Goal: Task Accomplishment & Management: Manage account settings

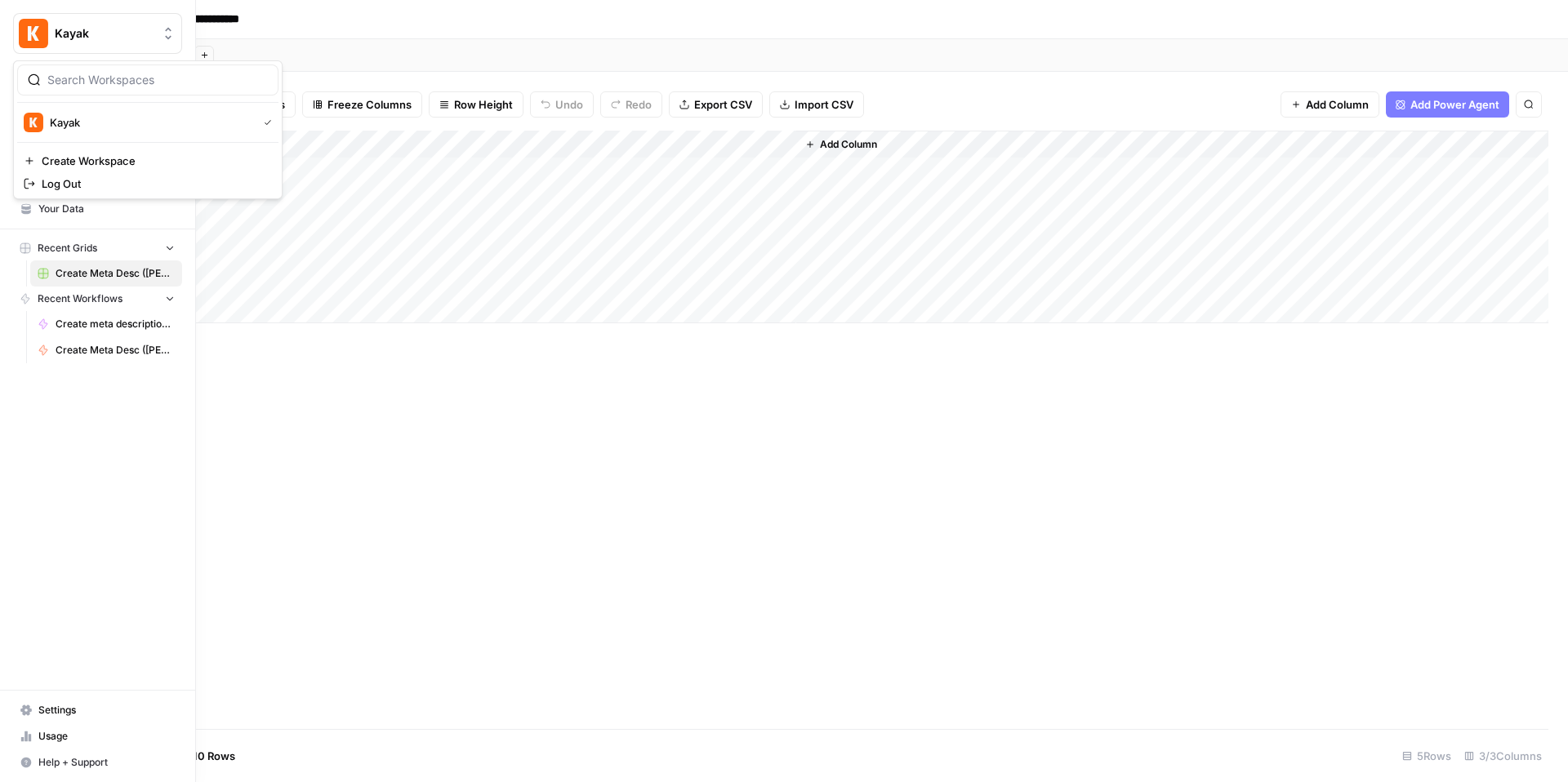
click at [47, 33] on button "Kayak" at bounding box center [97, 33] width 169 height 41
click at [83, 103] on span "Home" at bounding box center [107, 105] width 136 height 15
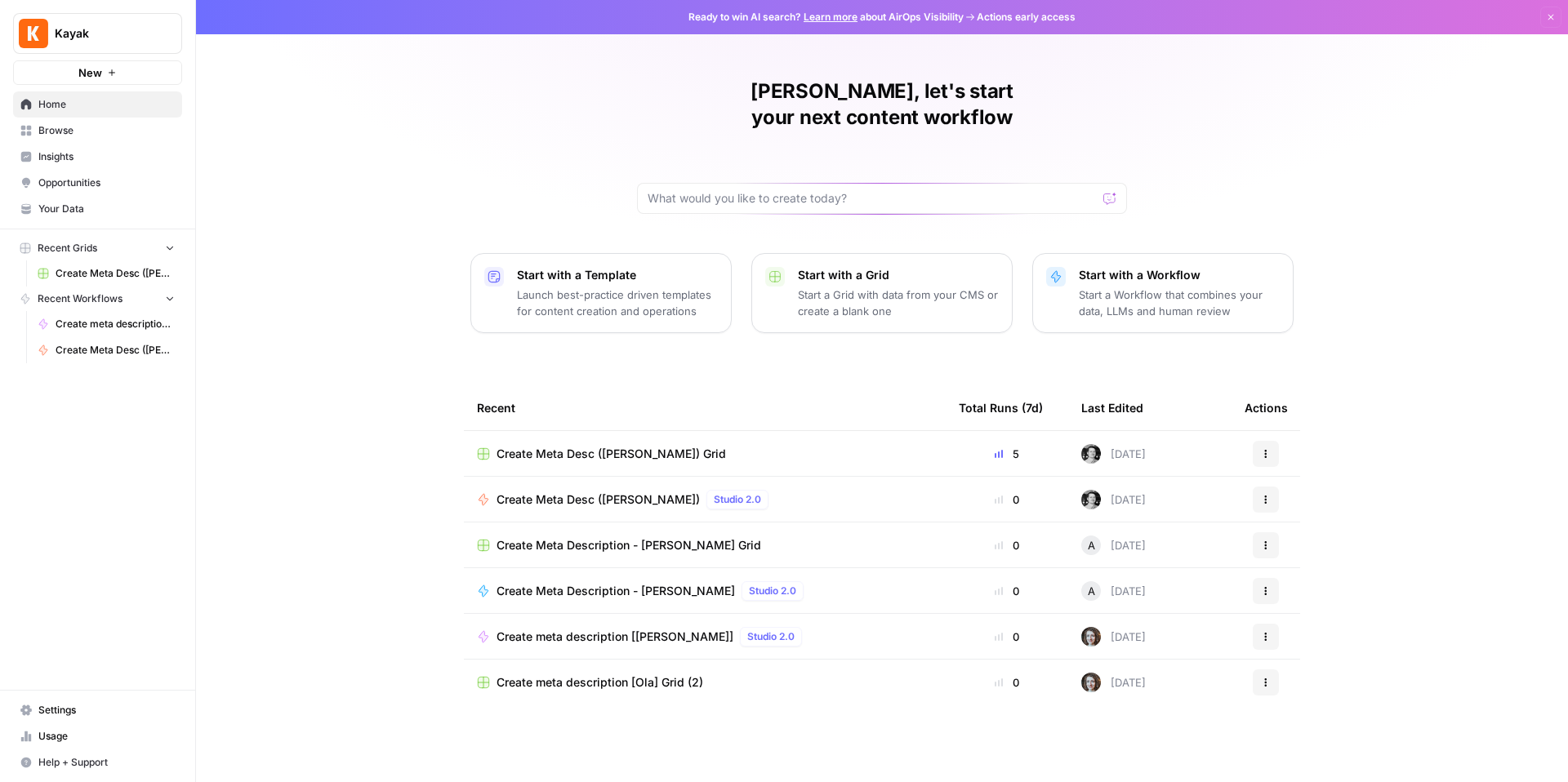
click at [104, 705] on span "Settings" at bounding box center [107, 710] width 136 height 15
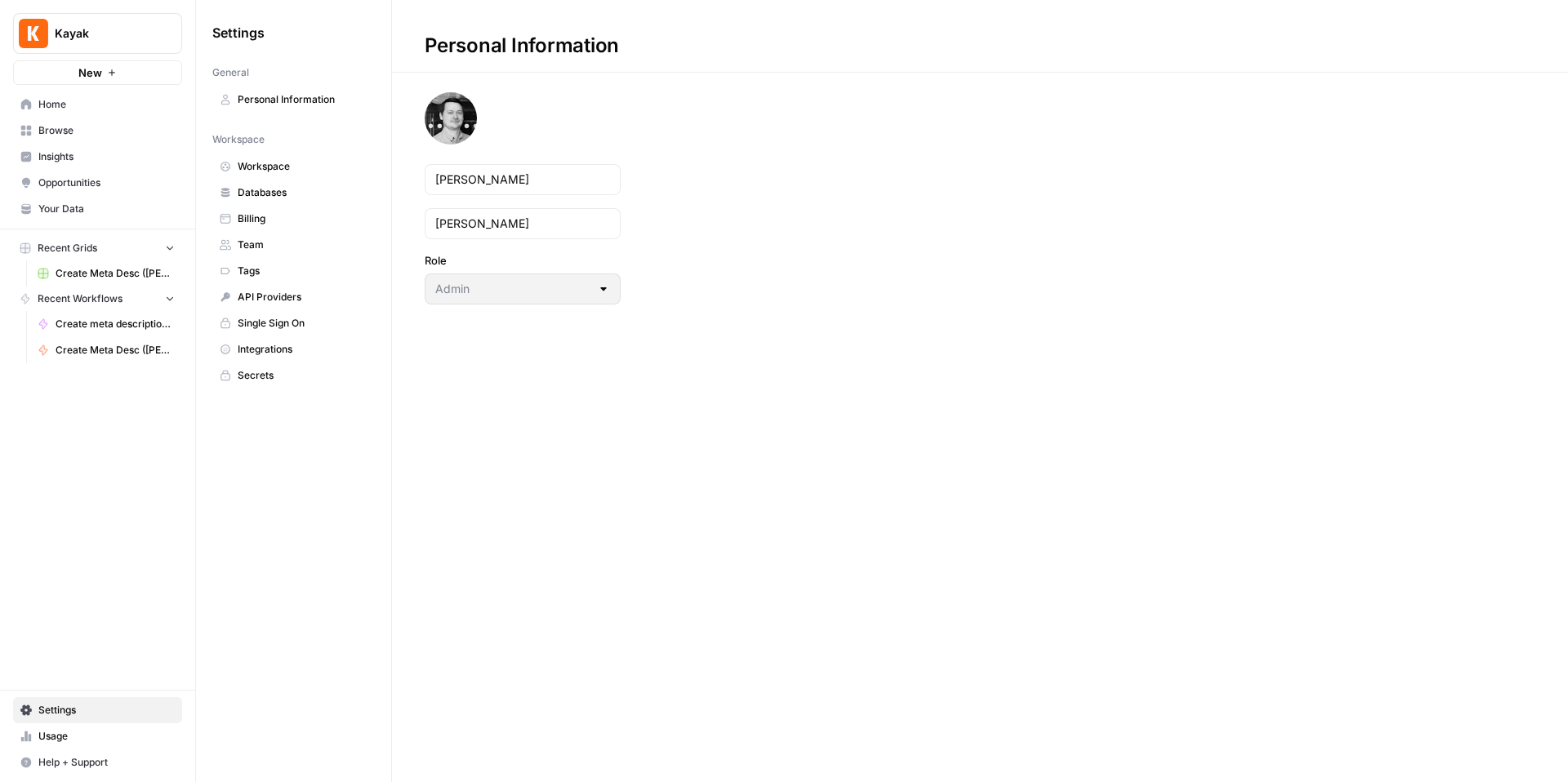
click at [289, 100] on span "Personal Information" at bounding box center [302, 100] width 130 height 15
click at [290, 163] on span "Workspace" at bounding box center [302, 166] width 130 height 15
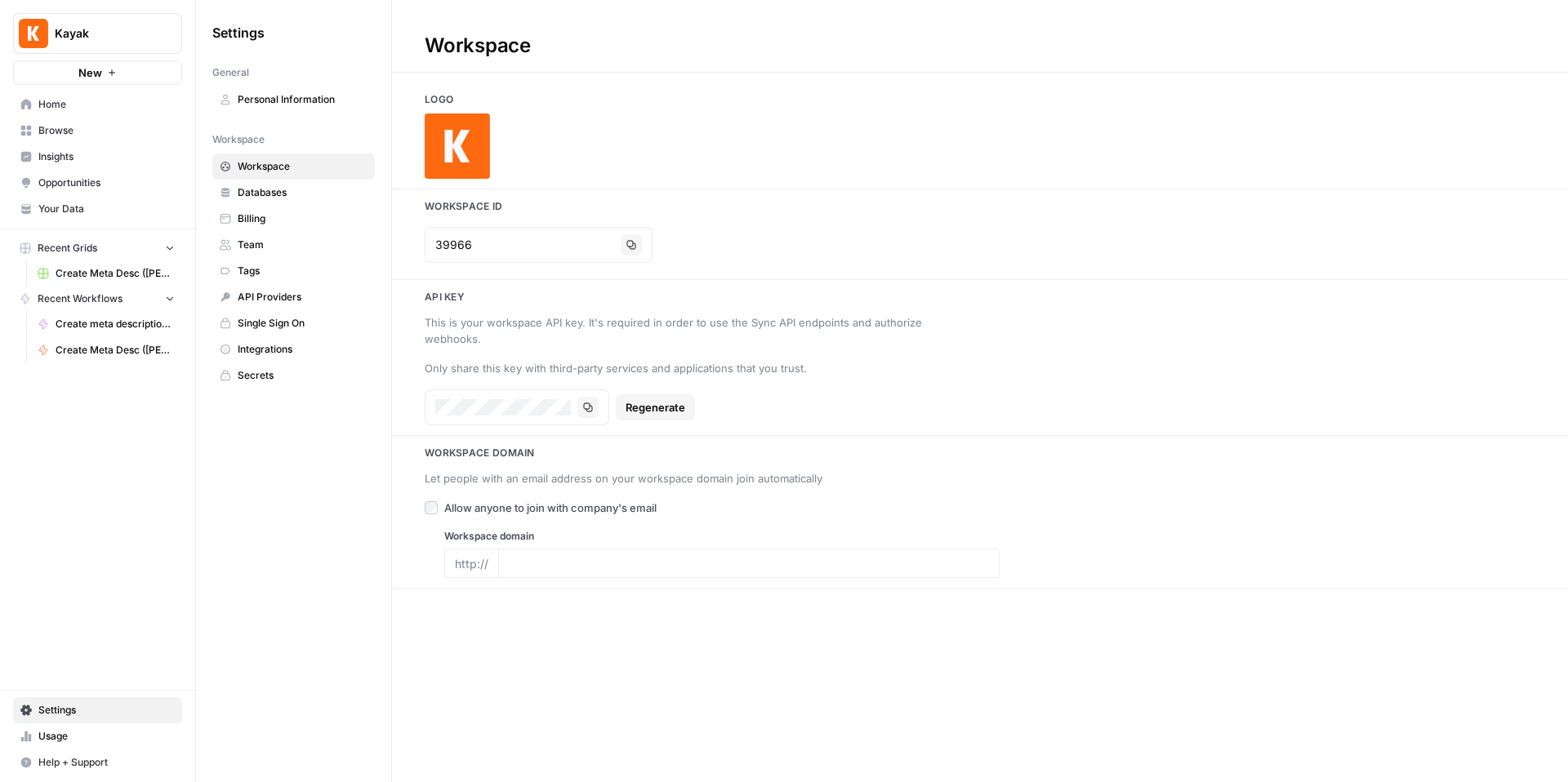
type input "https://www.kayak.com/"
click at [278, 183] on link "Databases" at bounding box center [293, 193] width 163 height 26
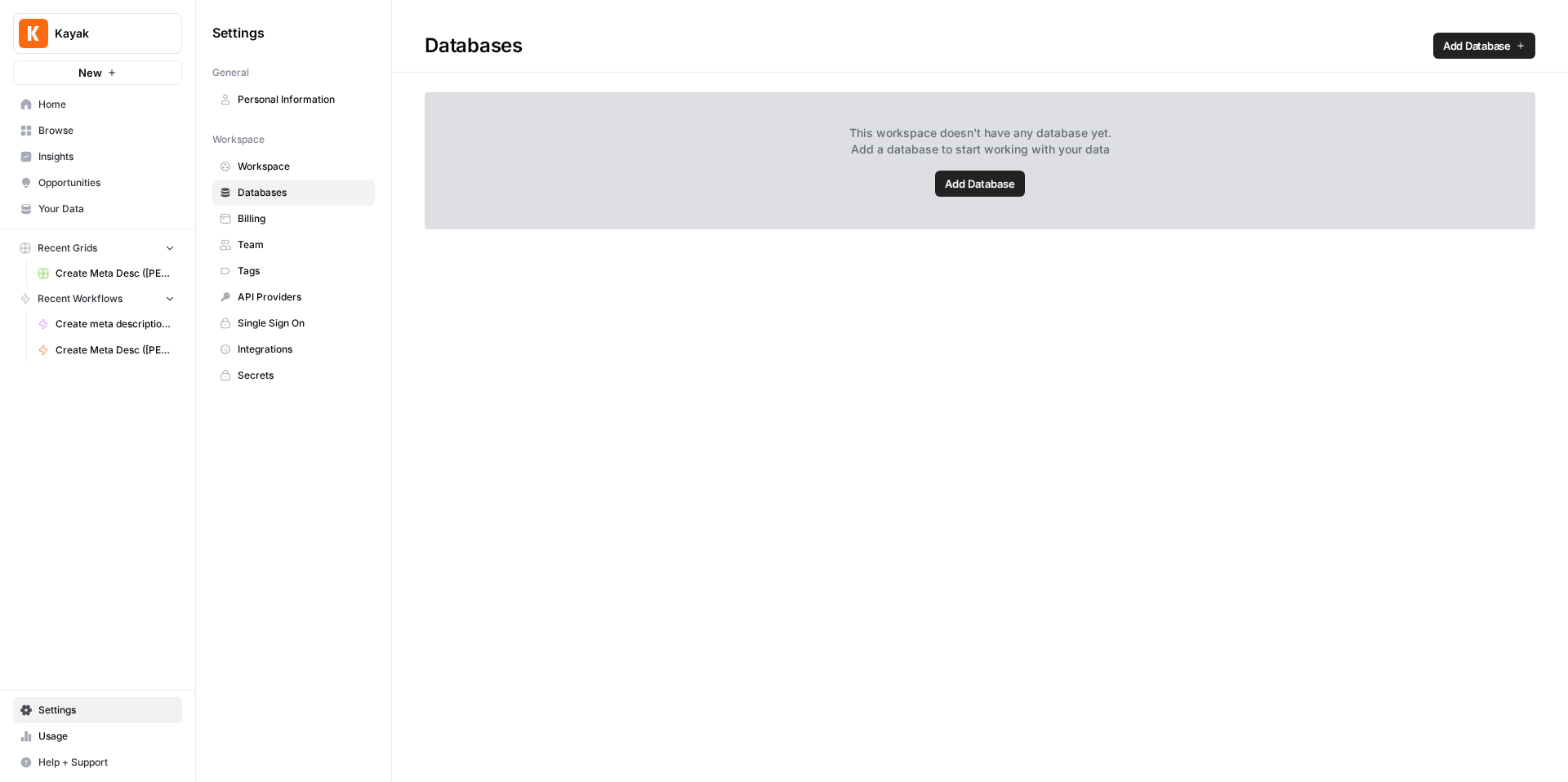
click at [288, 206] on link "Billing" at bounding box center [293, 219] width 163 height 26
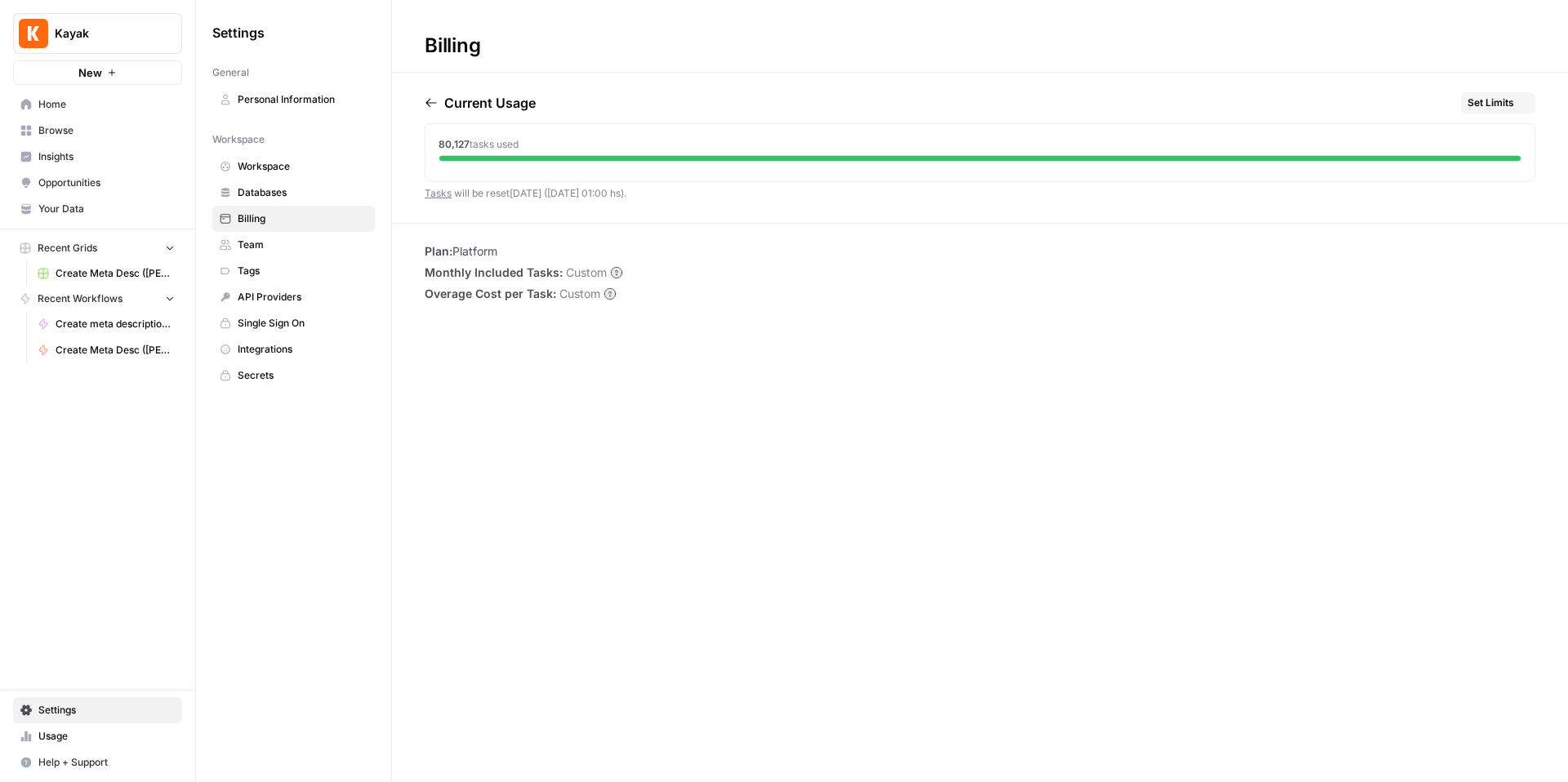
click at [284, 237] on span "Team" at bounding box center [302, 245] width 130 height 15
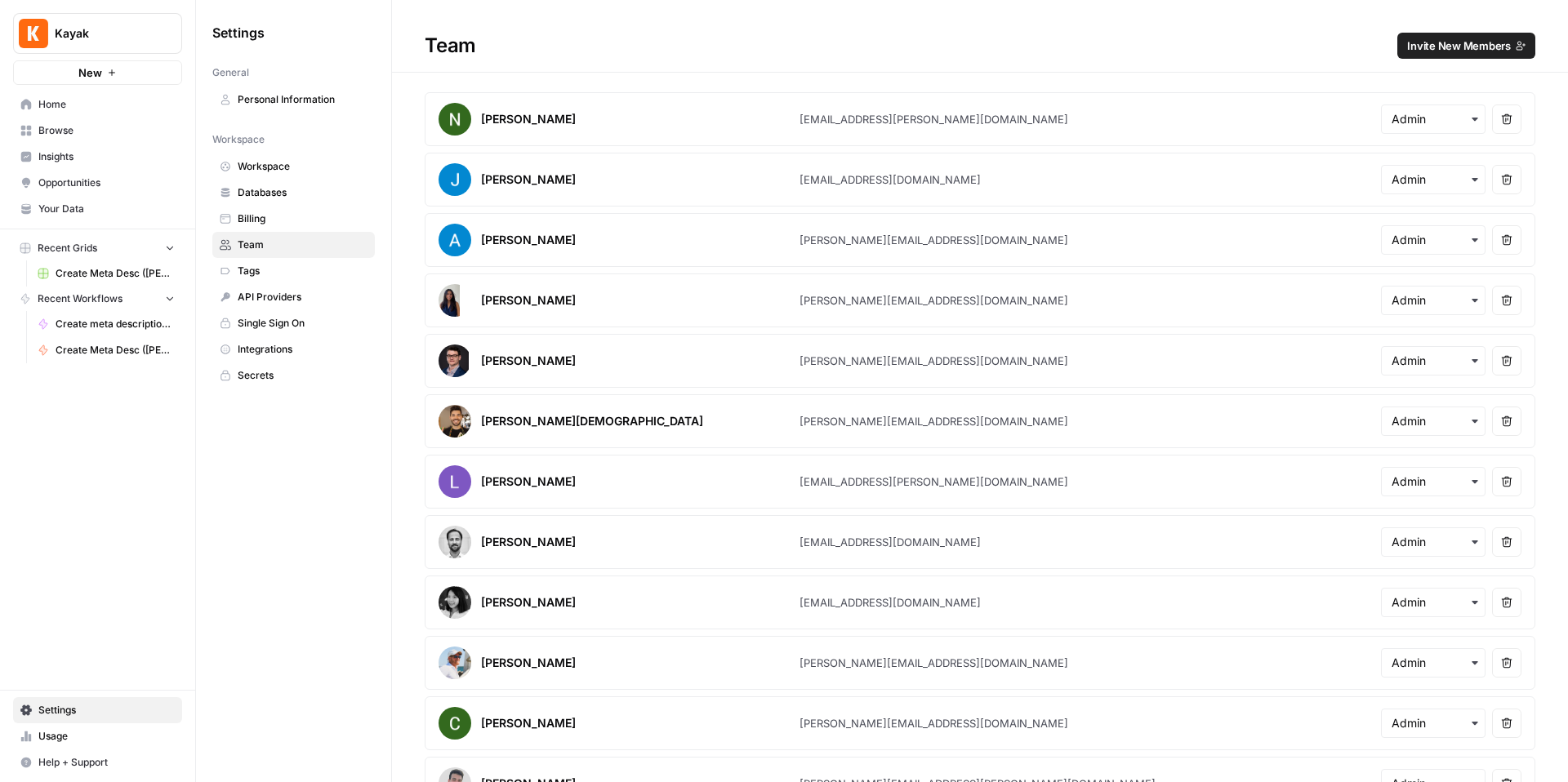
click at [1447, 38] on span "Invite New Members" at bounding box center [1459, 45] width 104 height 16
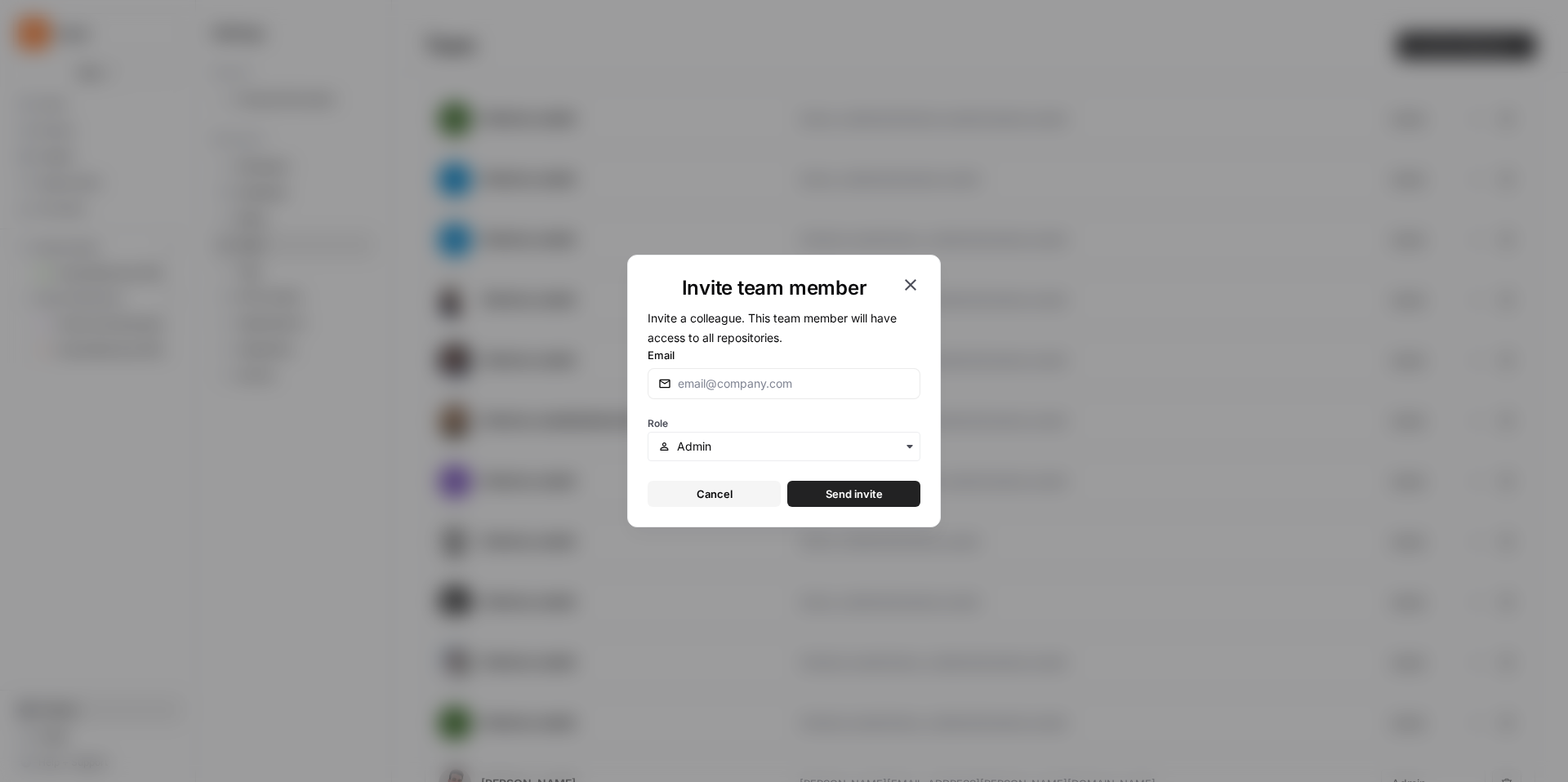
click at [910, 277] on icon "button" at bounding box center [910, 285] width 20 height 20
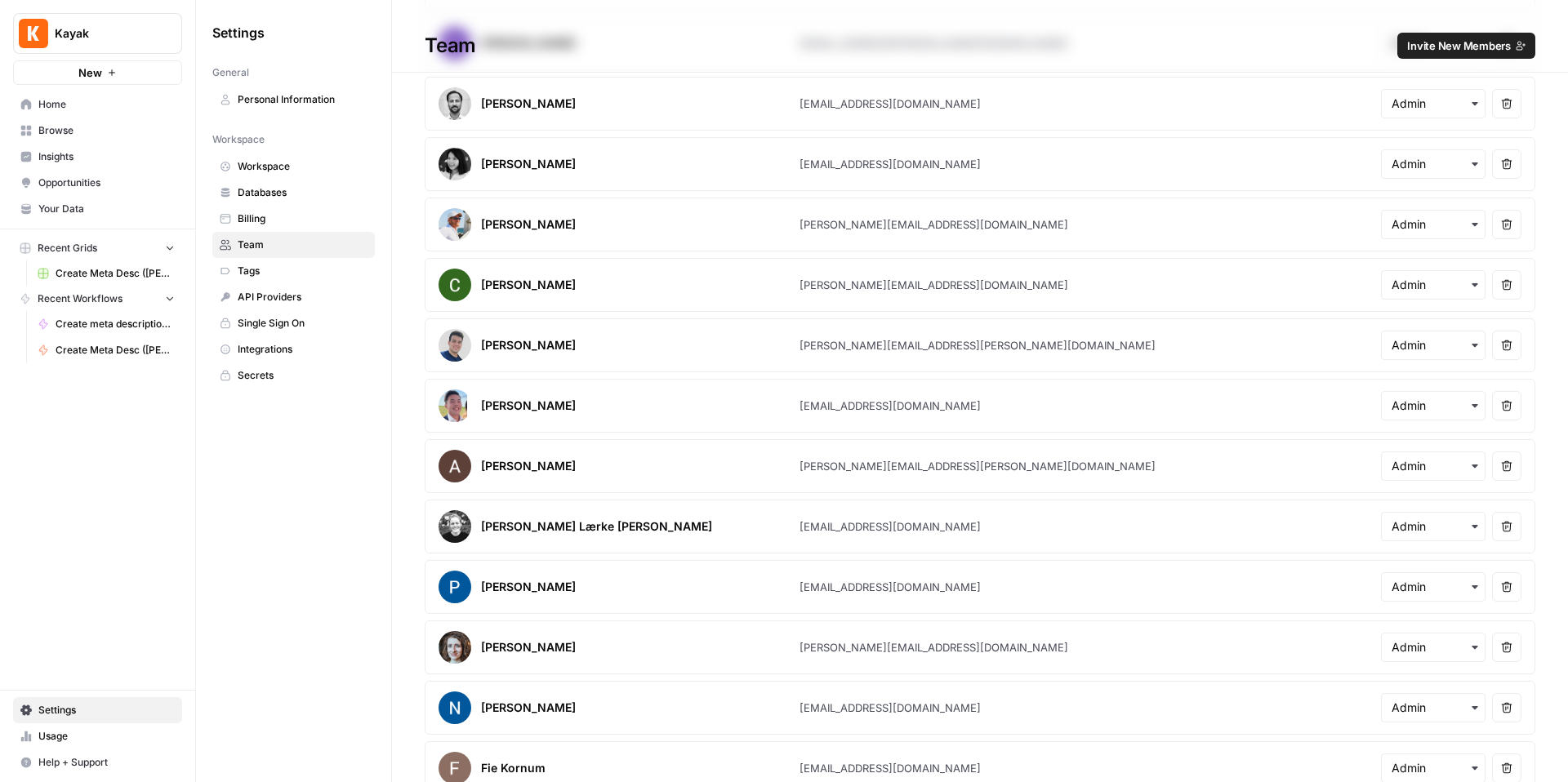
scroll to position [1183, 0]
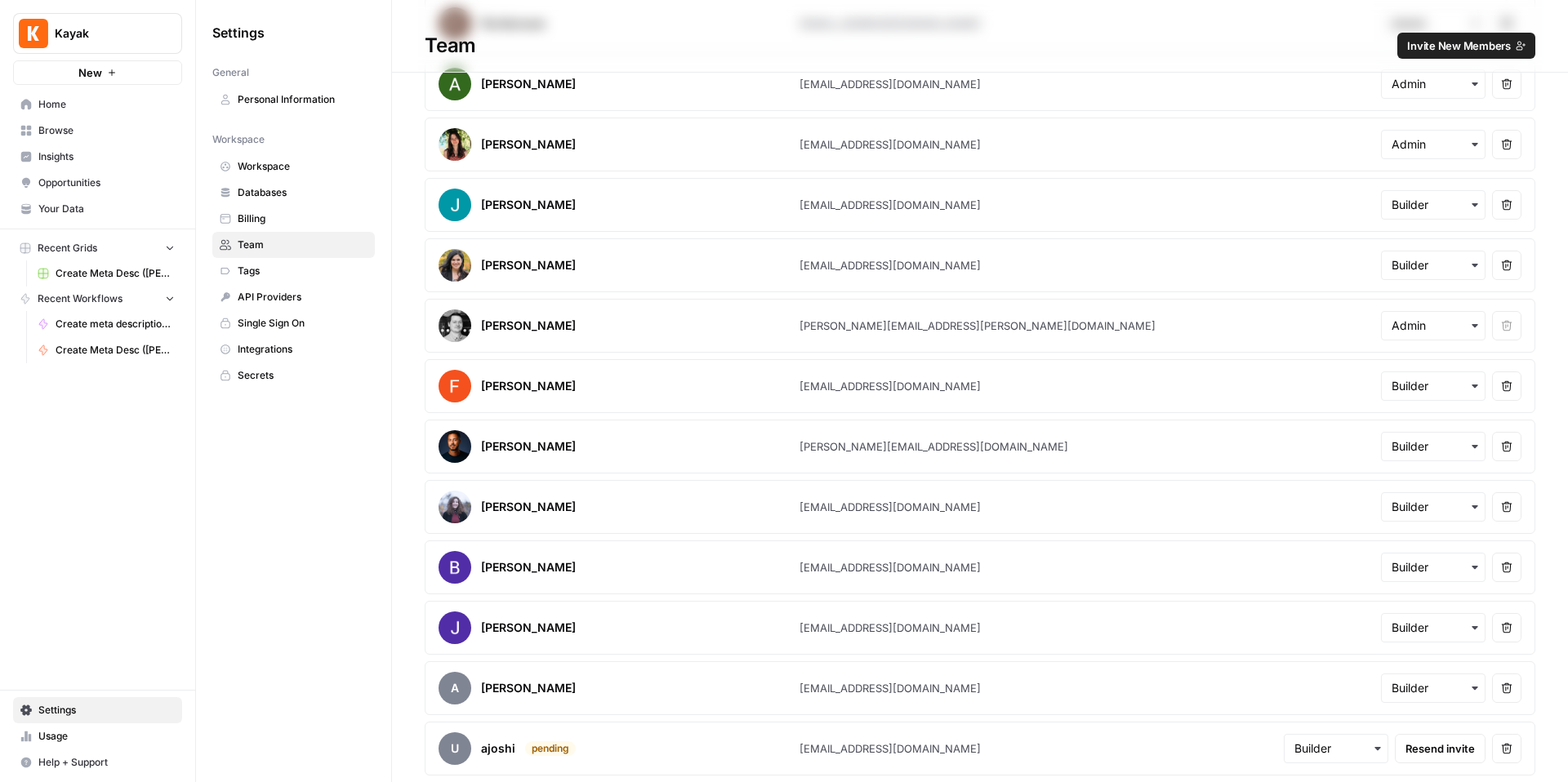
click at [301, 170] on span "Workspace" at bounding box center [302, 166] width 130 height 15
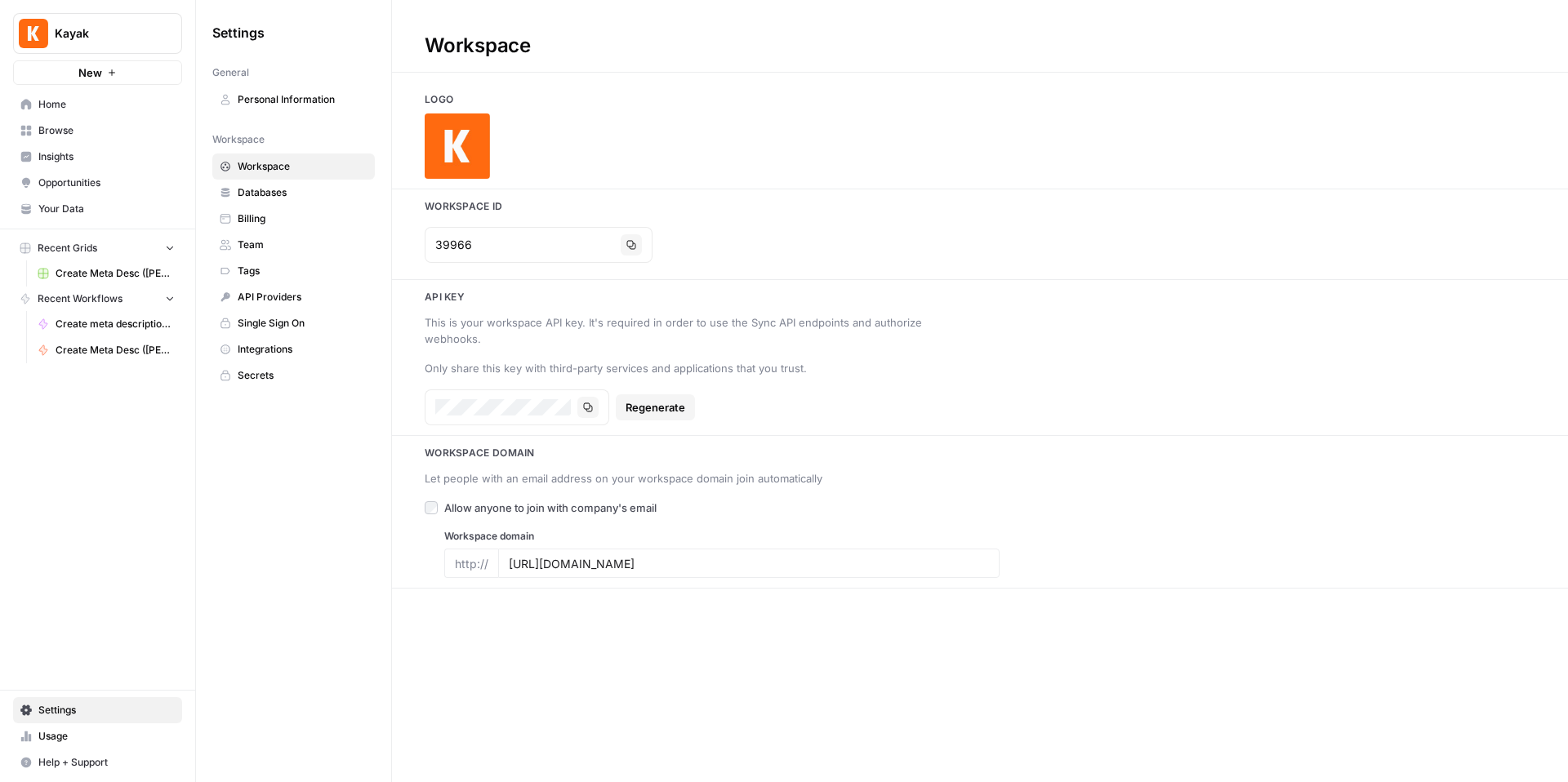
click at [287, 217] on span "Billing" at bounding box center [302, 219] width 130 height 15
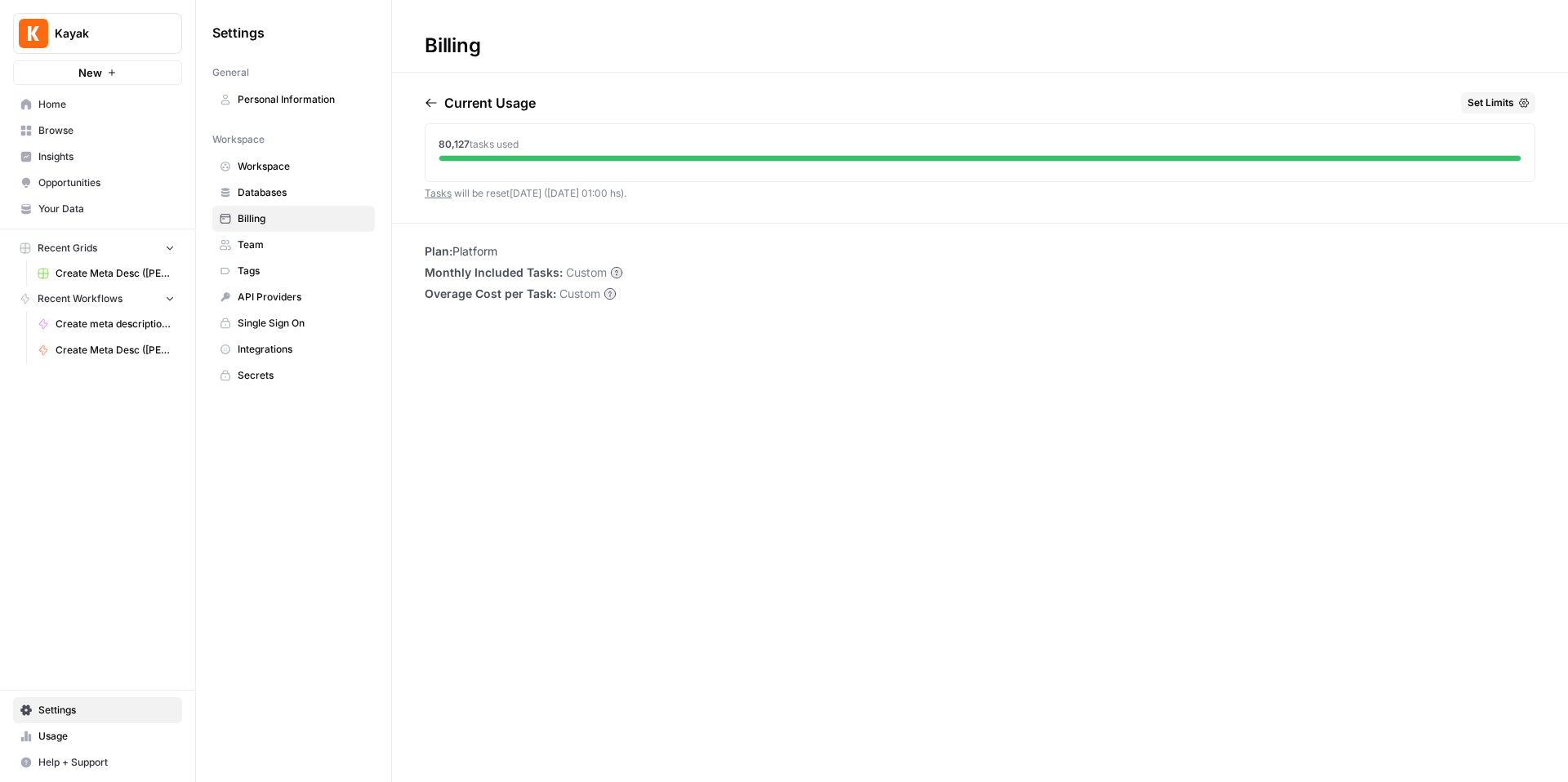
click at [274, 253] on link "Team" at bounding box center [293, 245] width 163 height 26
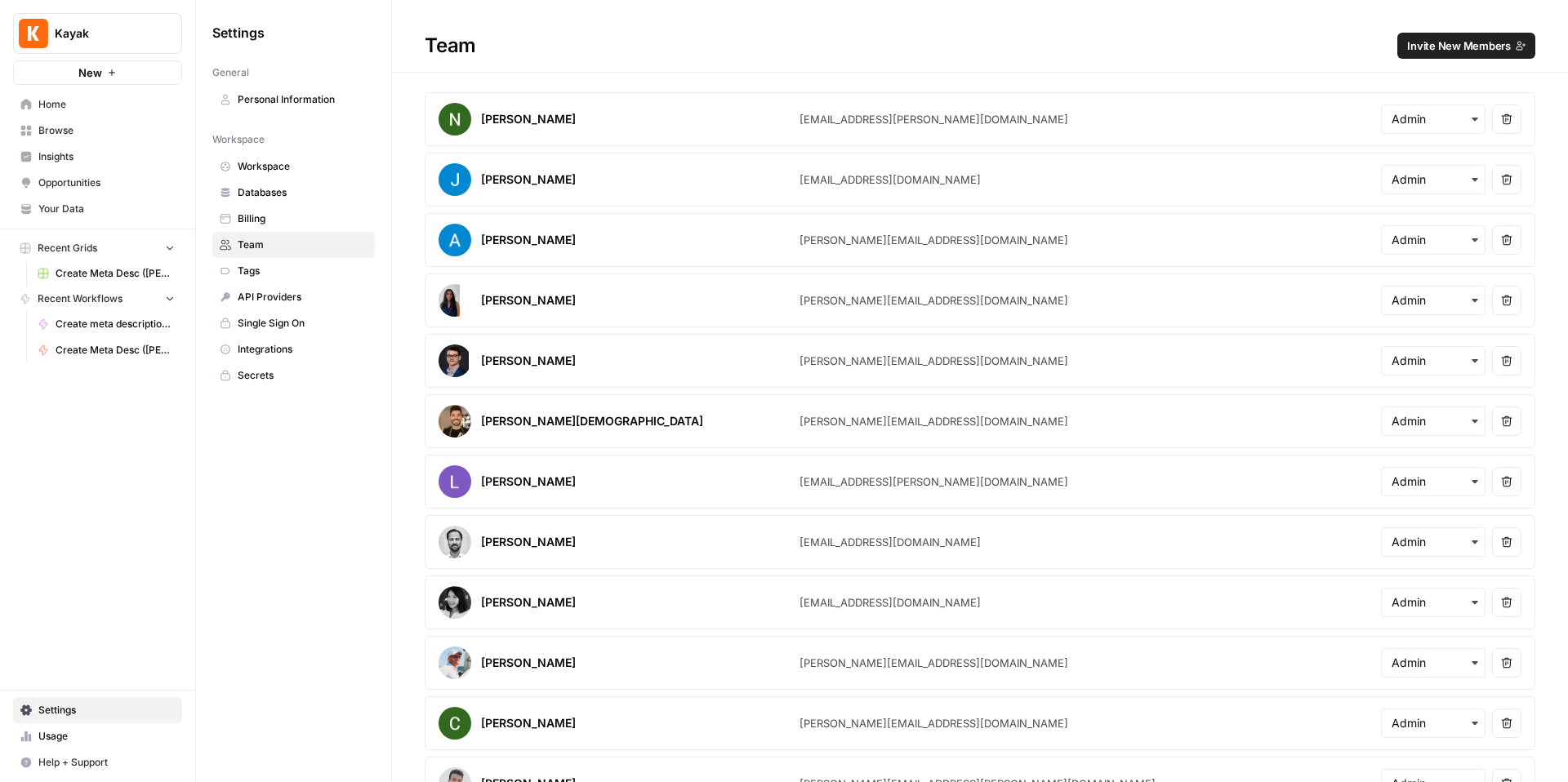
click at [295, 218] on span "Billing" at bounding box center [302, 219] width 130 height 15
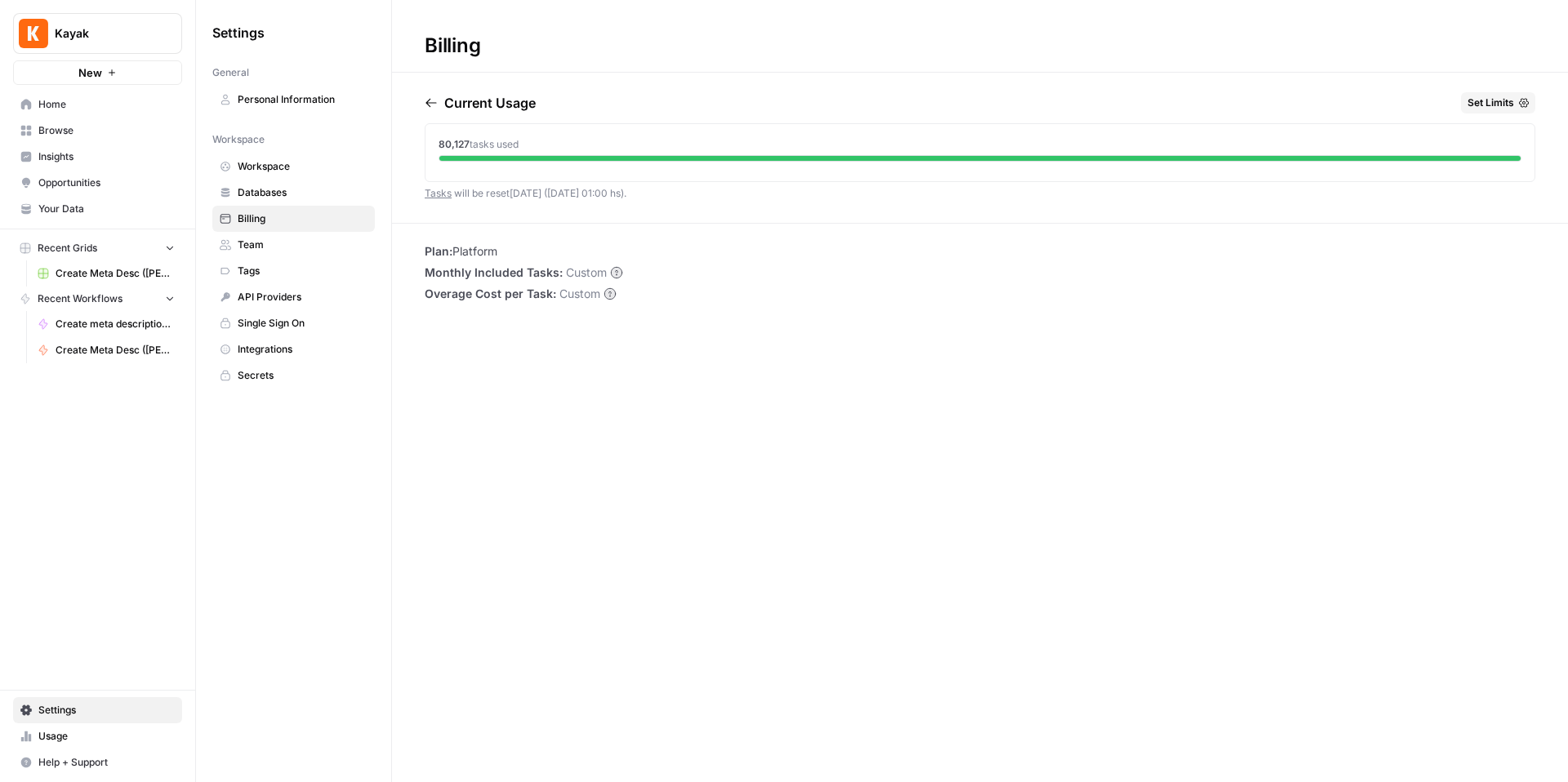
click at [296, 188] on span "Databases" at bounding box center [302, 193] width 130 height 15
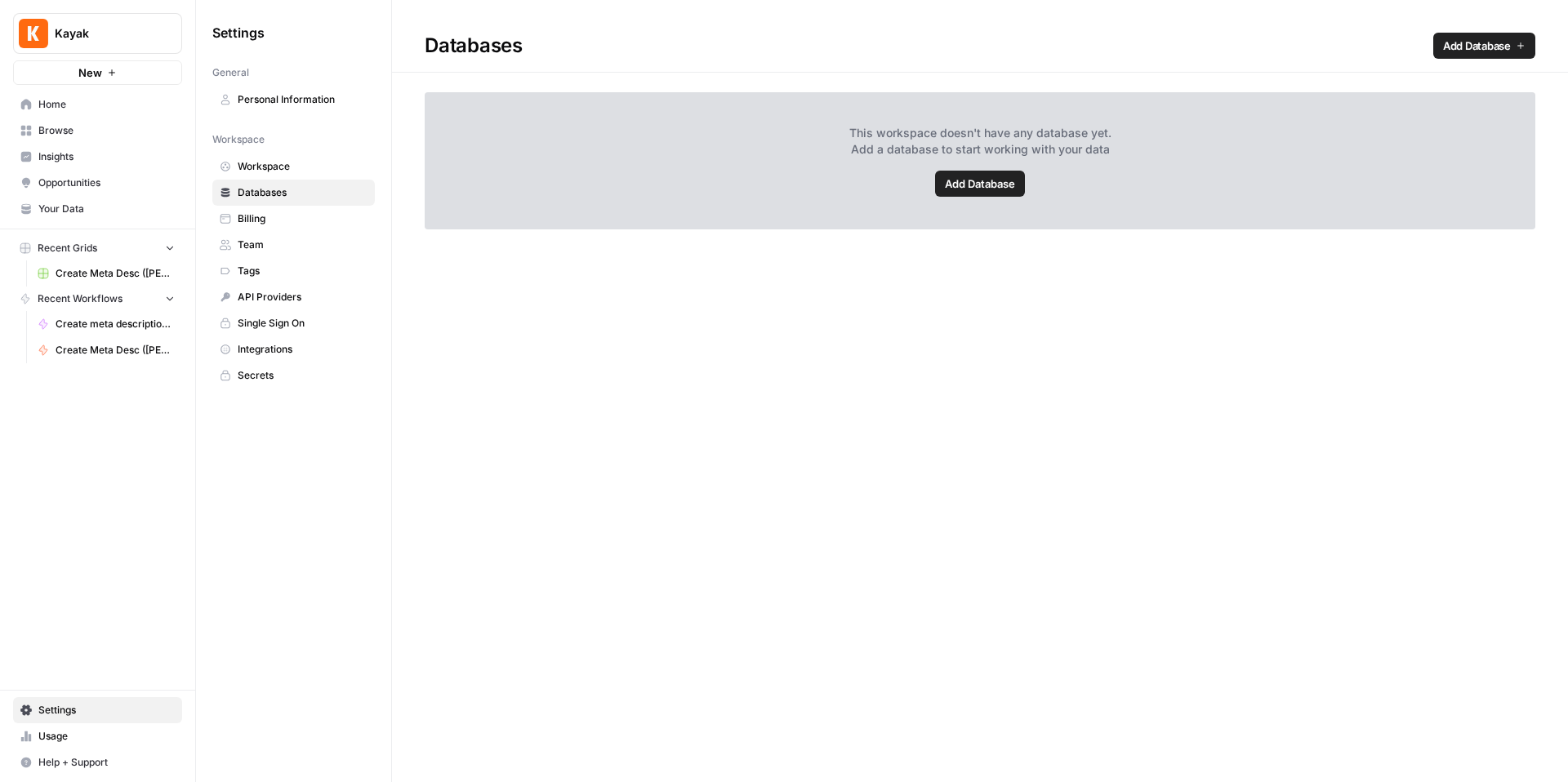
click at [283, 290] on span "API Providers" at bounding box center [302, 298] width 130 height 15
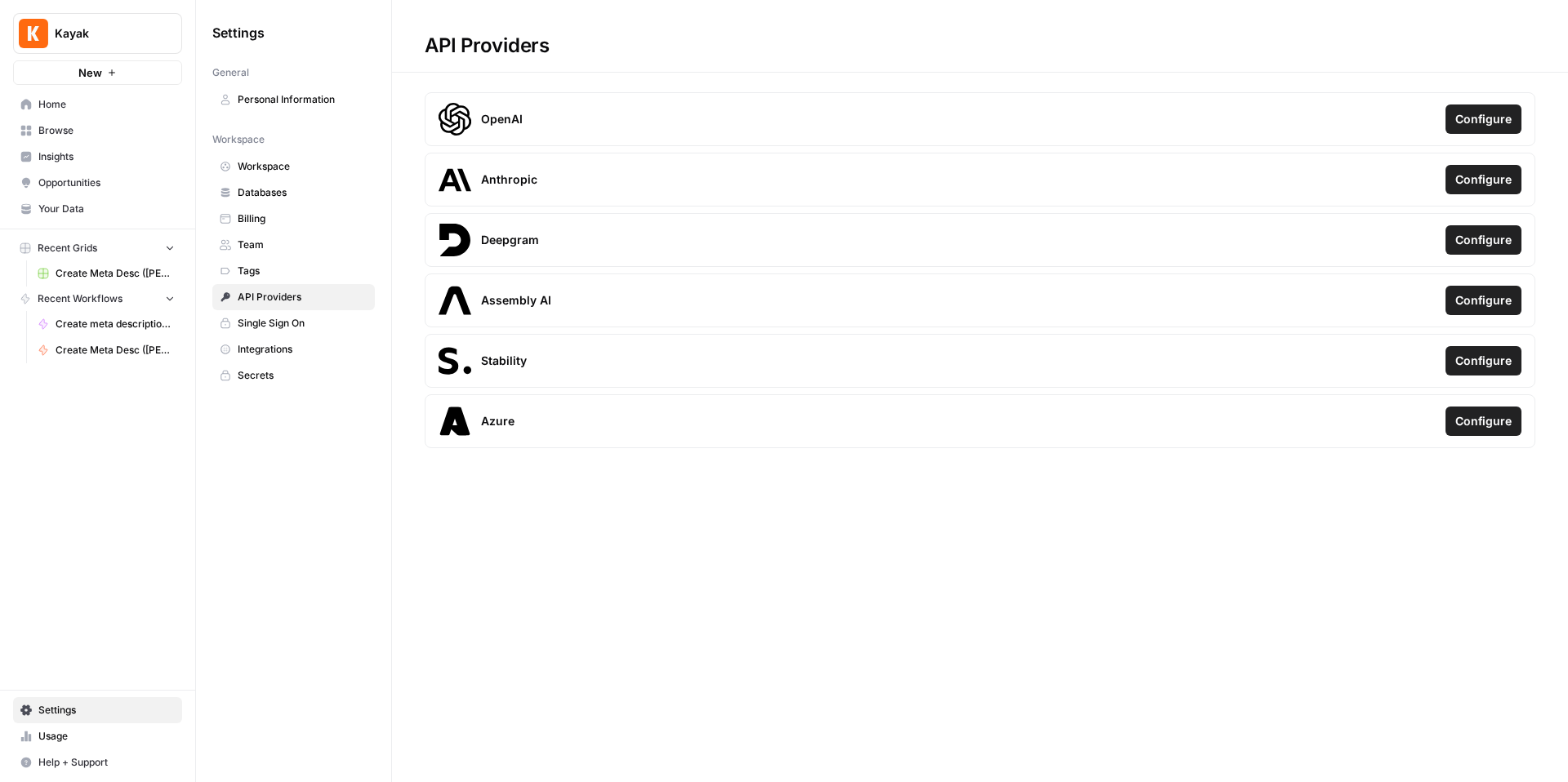
click at [270, 240] on span "Team" at bounding box center [302, 245] width 130 height 15
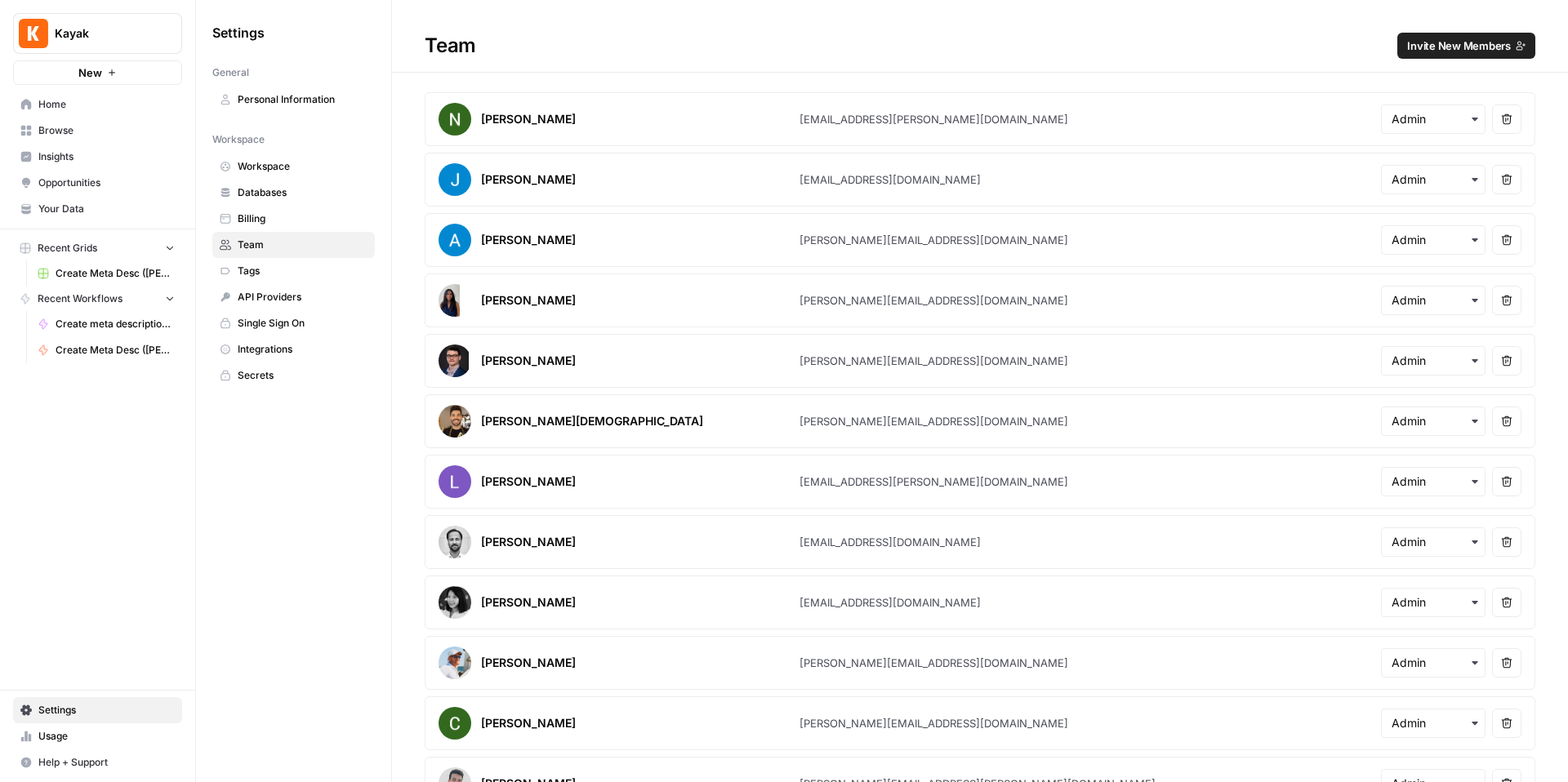
click at [284, 165] on span "Workspace" at bounding box center [302, 166] width 130 height 15
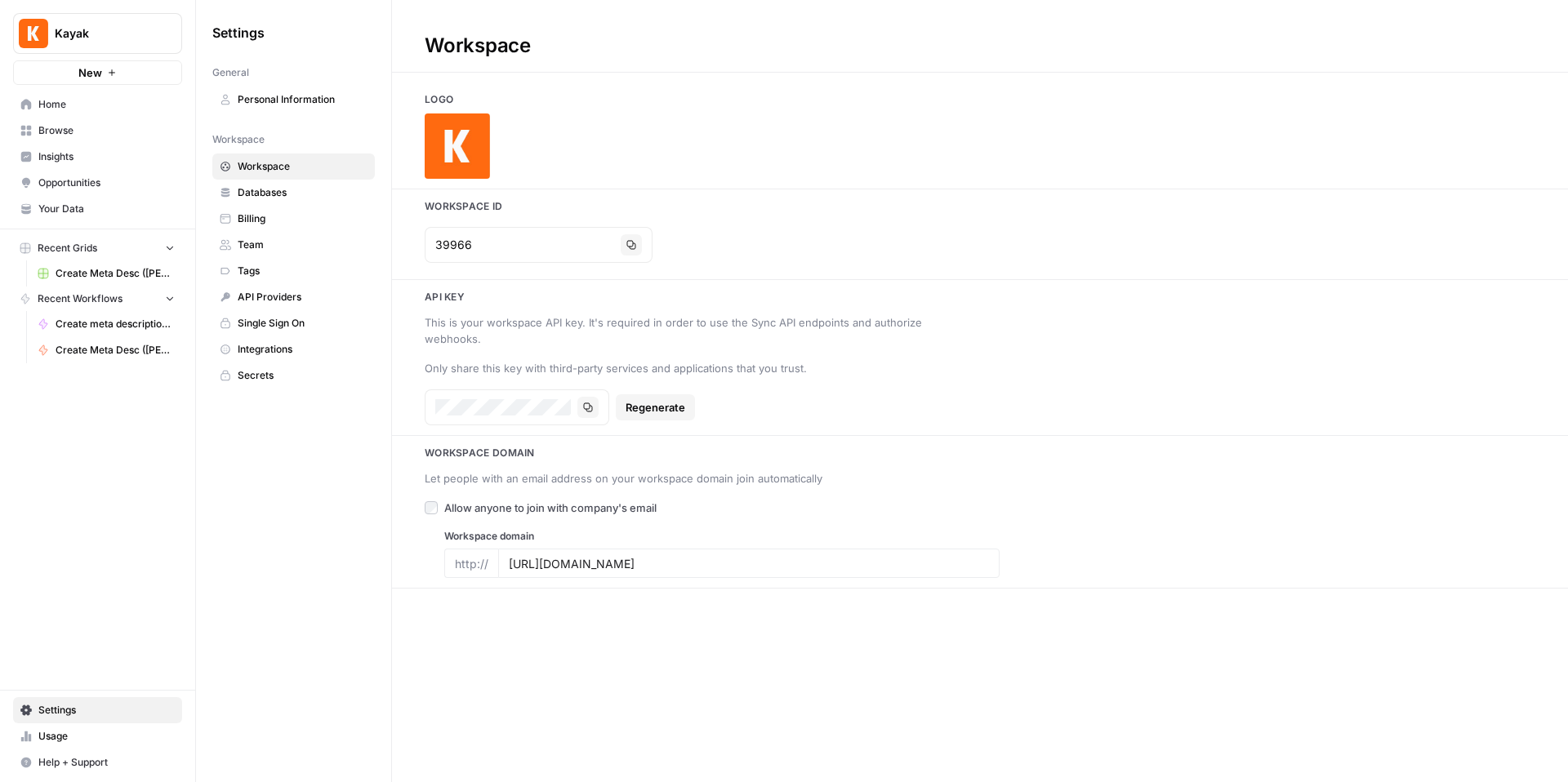
click at [290, 103] on span "Personal Information" at bounding box center [302, 100] width 130 height 15
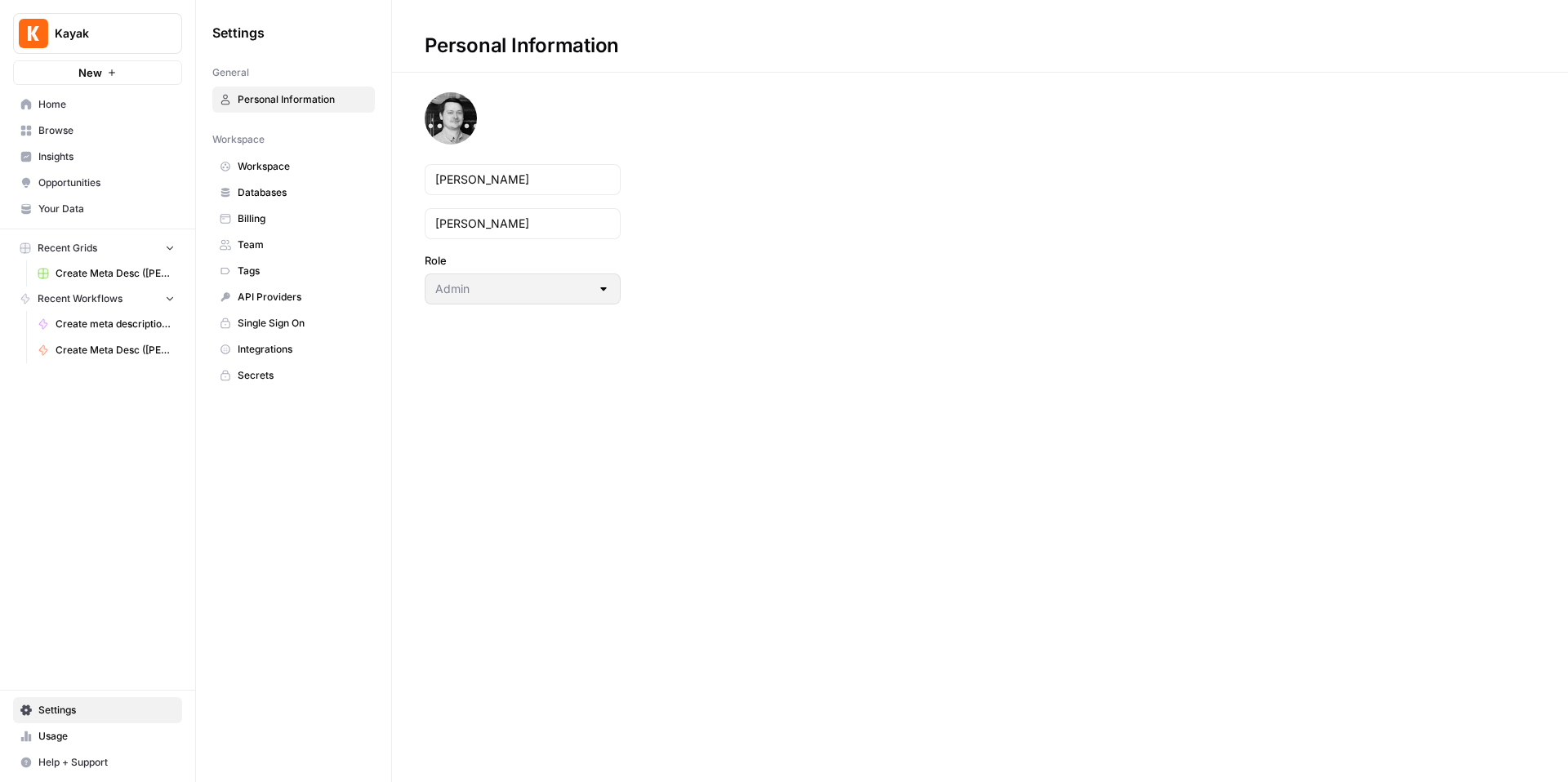
click at [97, 119] on link "Browse" at bounding box center [97, 130] width 169 height 26
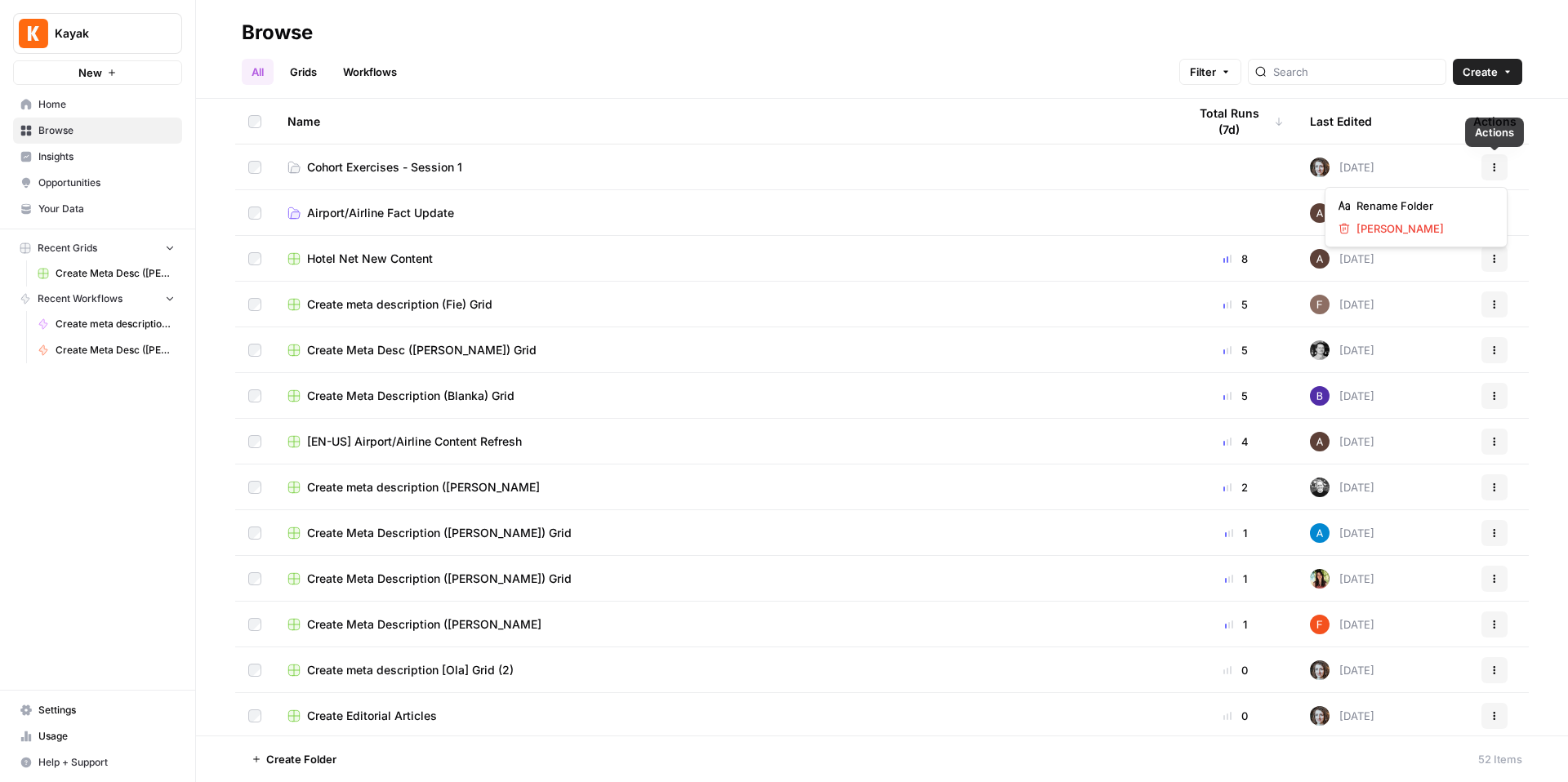
click at [1490, 165] on icon "button" at bounding box center [1494, 167] width 9 height 9
click at [383, 162] on span "Cohort Exercises - Session 1" at bounding box center [385, 166] width 155 height 16
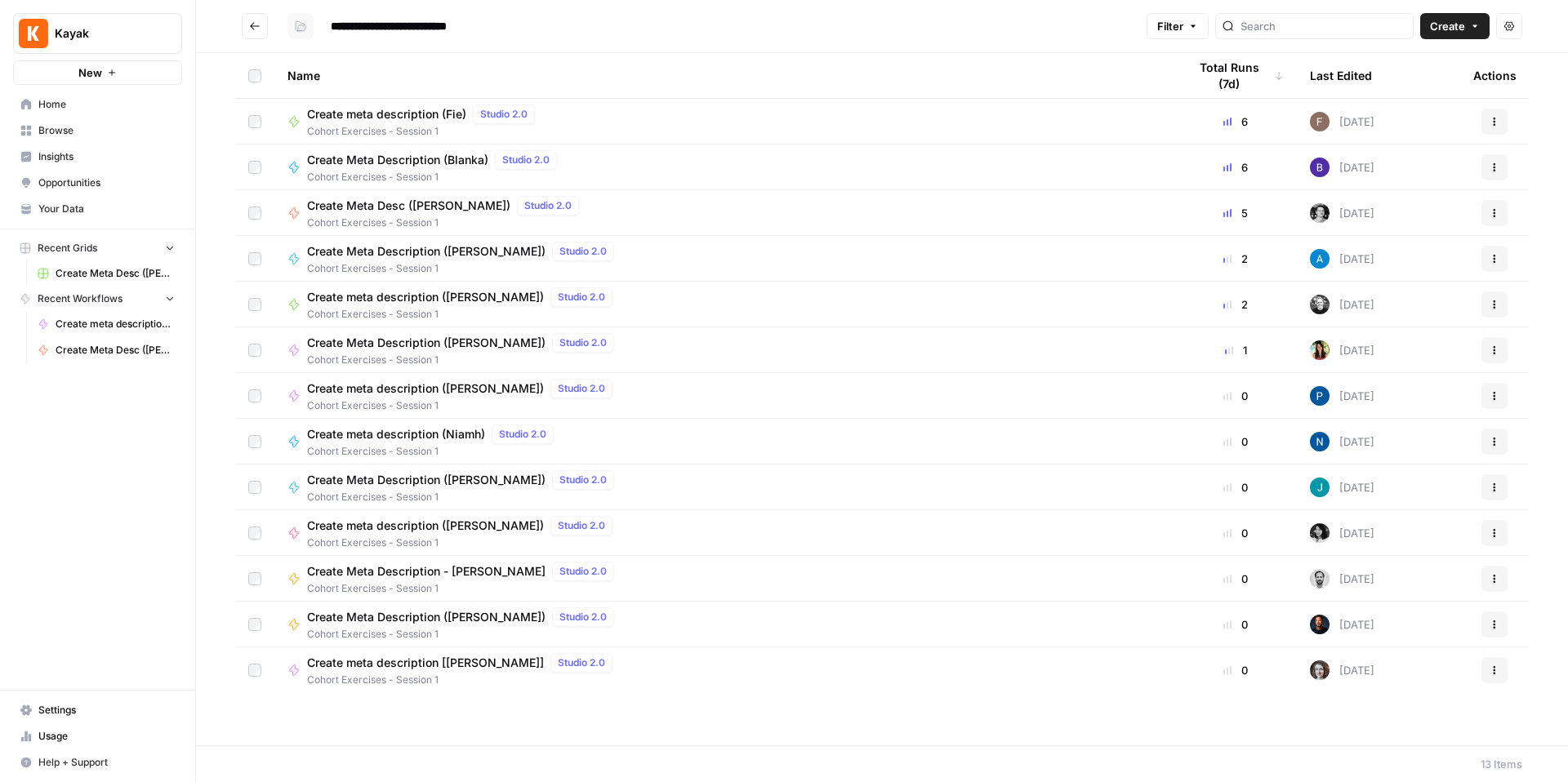
click at [300, 26] on icon "button" at bounding box center [302, 28] width 9 height 6
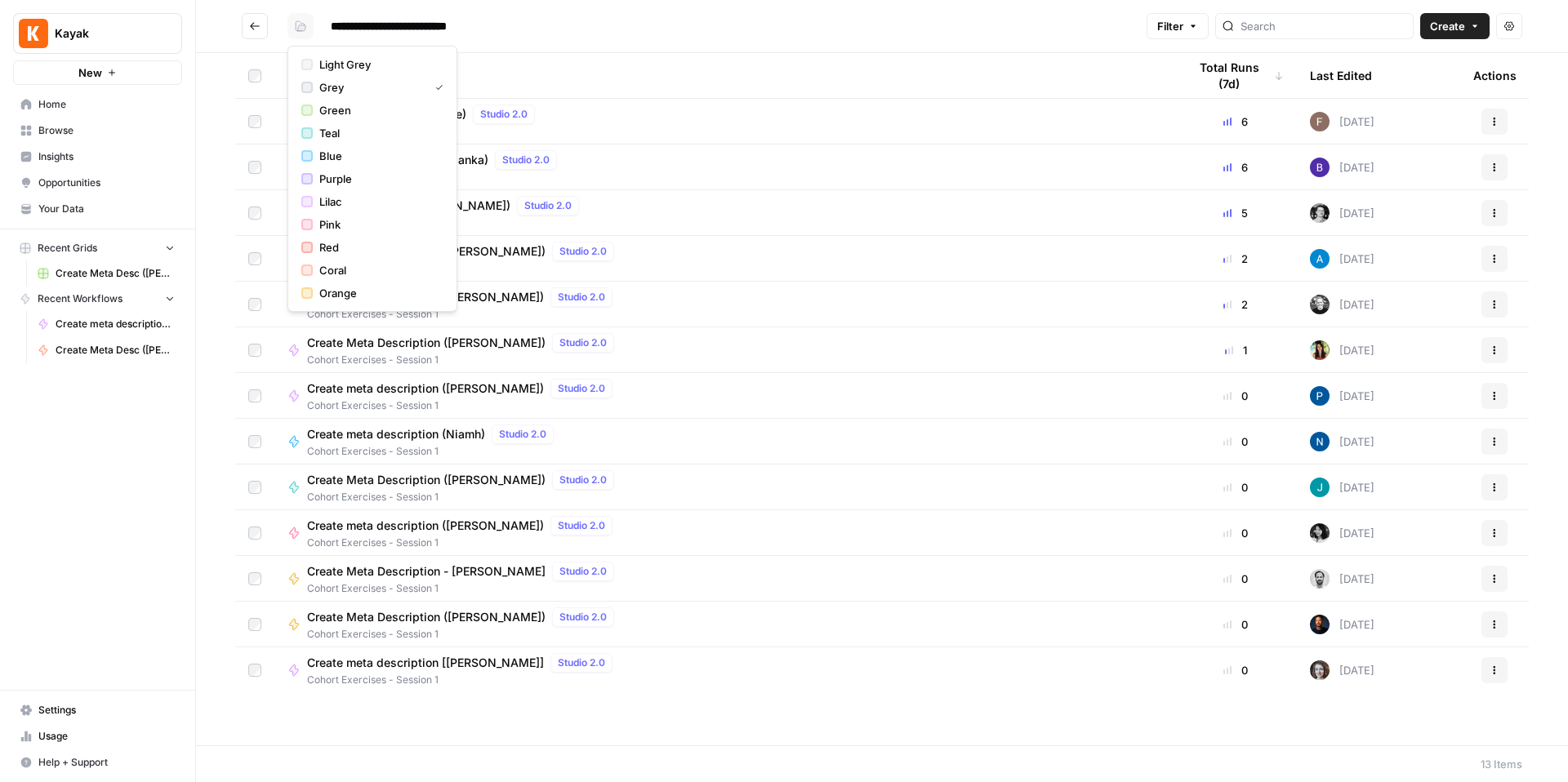
click at [300, 26] on icon "button" at bounding box center [302, 28] width 9 height 6
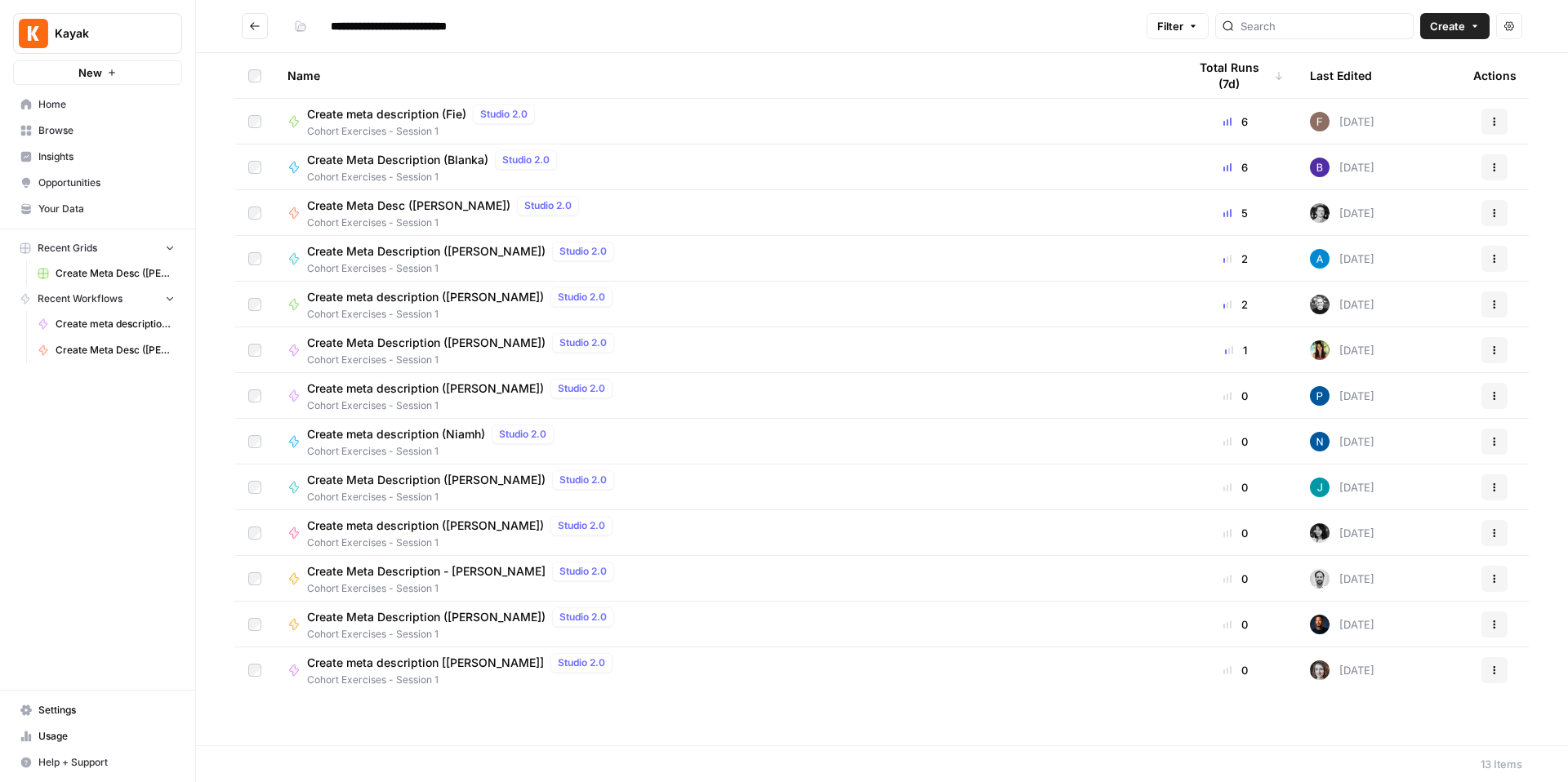
click at [1513, 29] on icon "button" at bounding box center [1508, 26] width 9 height 9
click at [268, 27] on h2 "**********" at bounding box center [691, 26] width 898 height 26
click at [253, 27] on icon "Go back" at bounding box center [254, 26] width 11 height 11
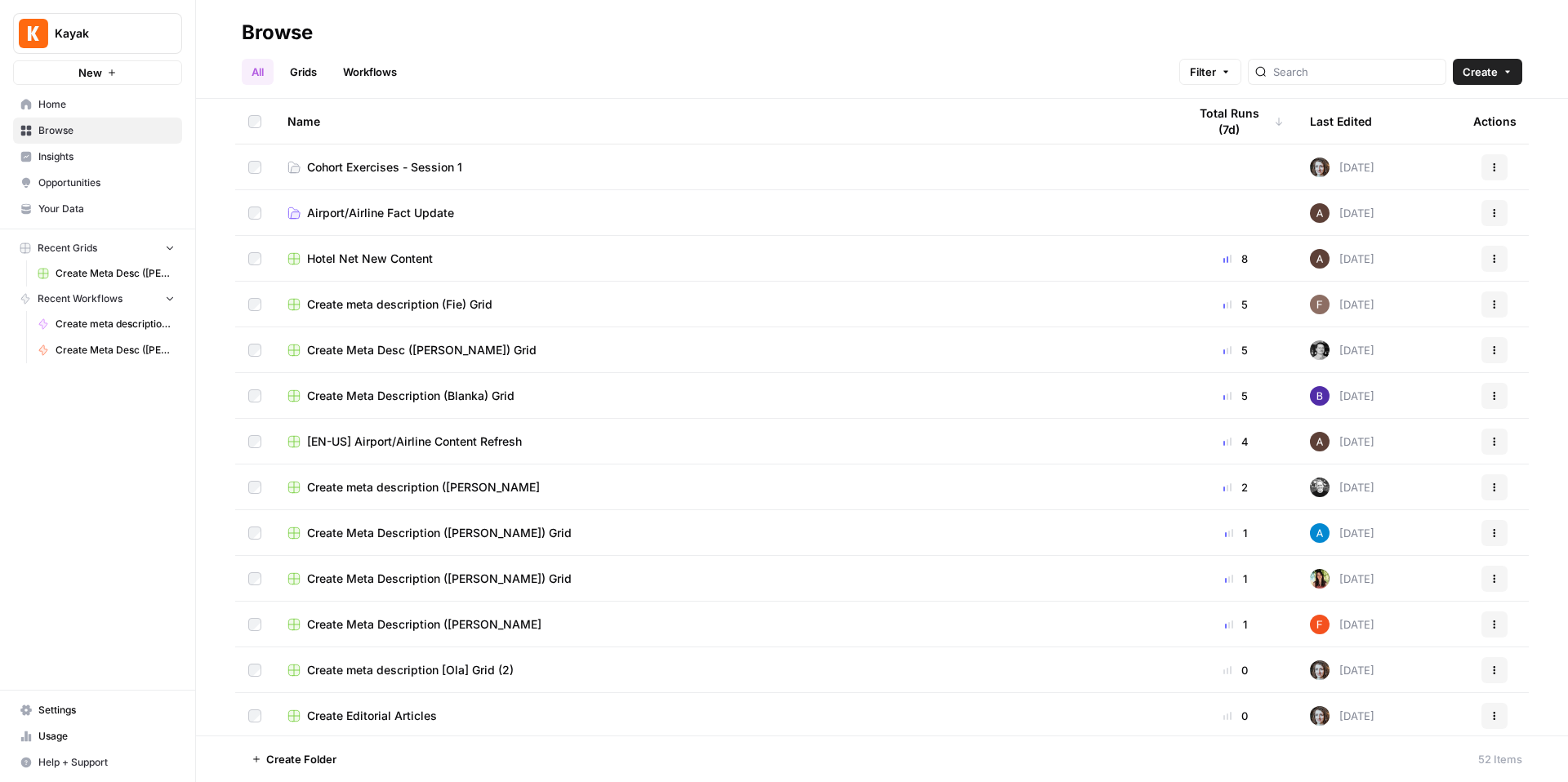
click at [93, 164] on span "Insights" at bounding box center [107, 157] width 136 height 15
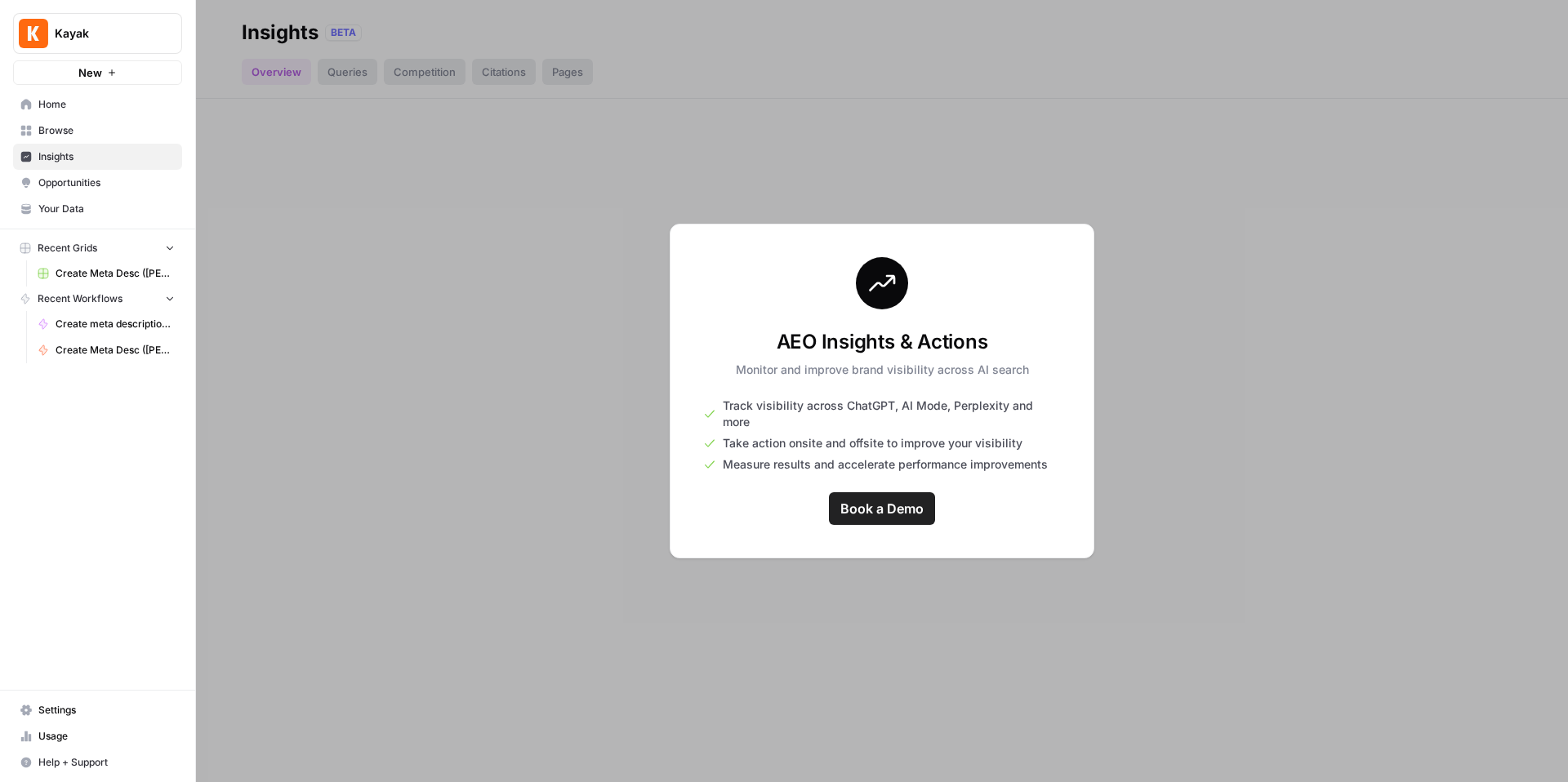
click at [108, 125] on span "Browse" at bounding box center [107, 130] width 136 height 15
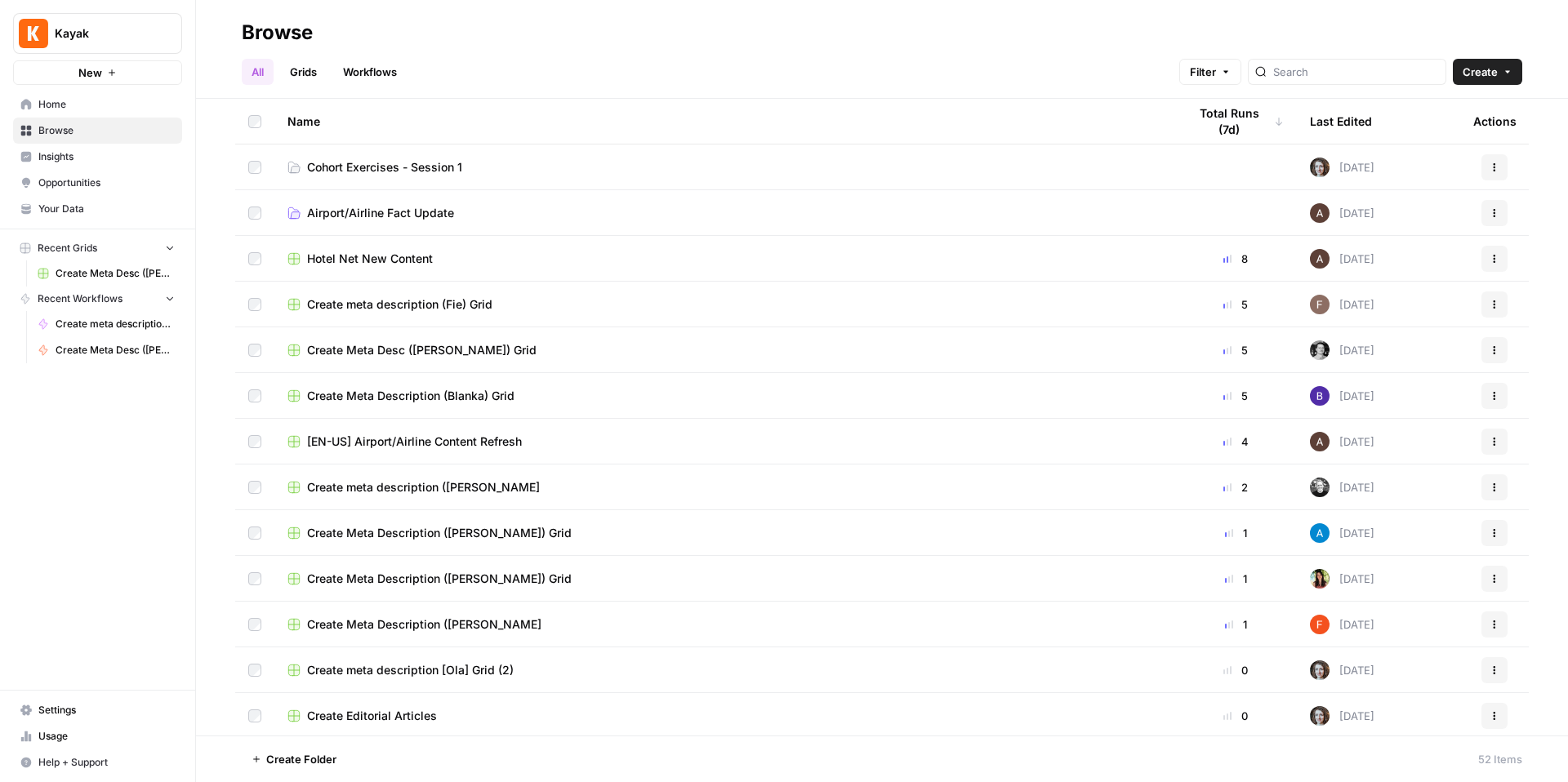
click at [310, 161] on span "Cohort Exercises - Session 1" at bounding box center [385, 166] width 155 height 16
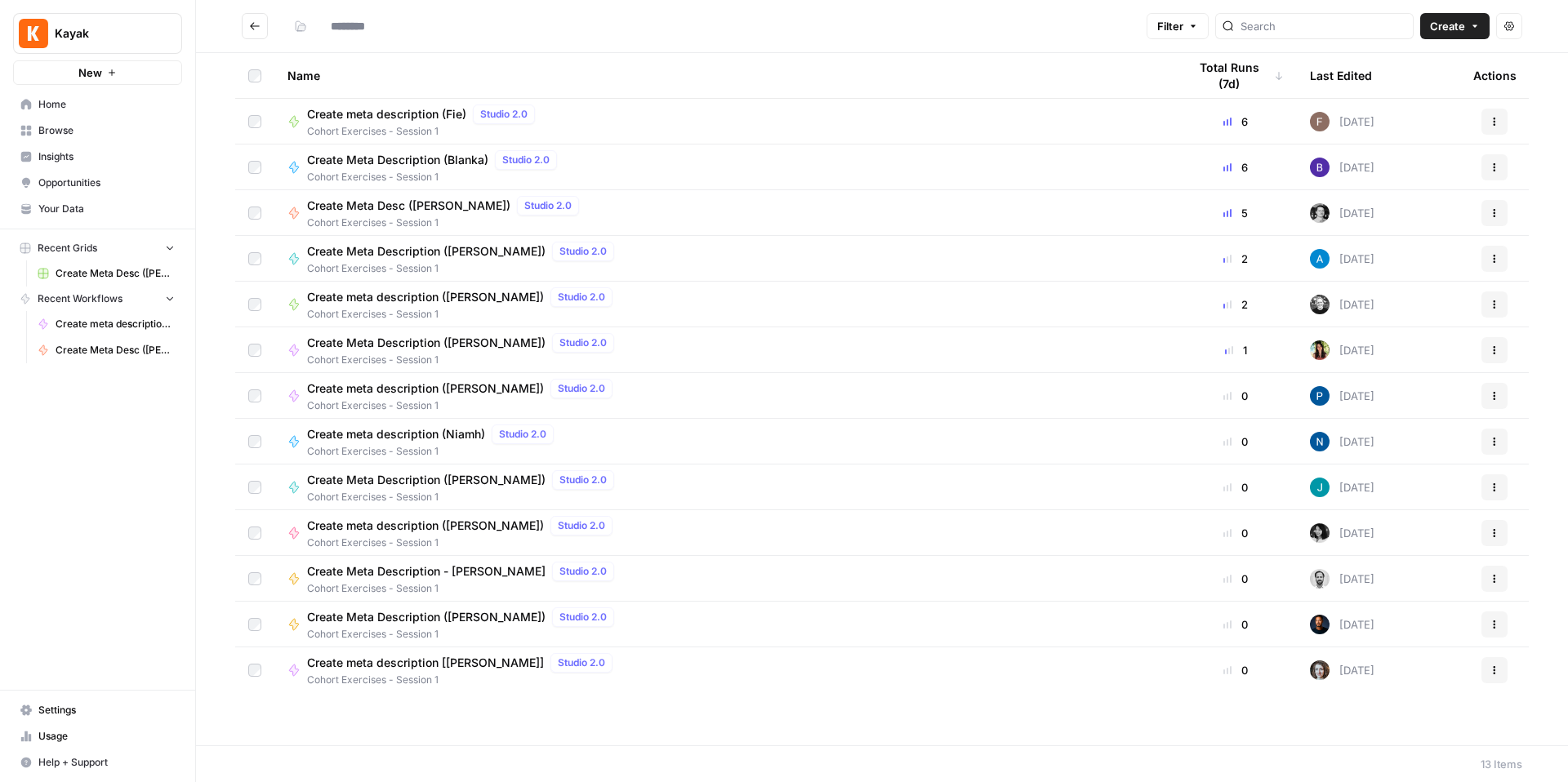
type input "**********"
click at [1516, 26] on button "Actions" at bounding box center [1509, 26] width 26 height 26
click at [251, 25] on icon "Go back" at bounding box center [254, 26] width 9 height 8
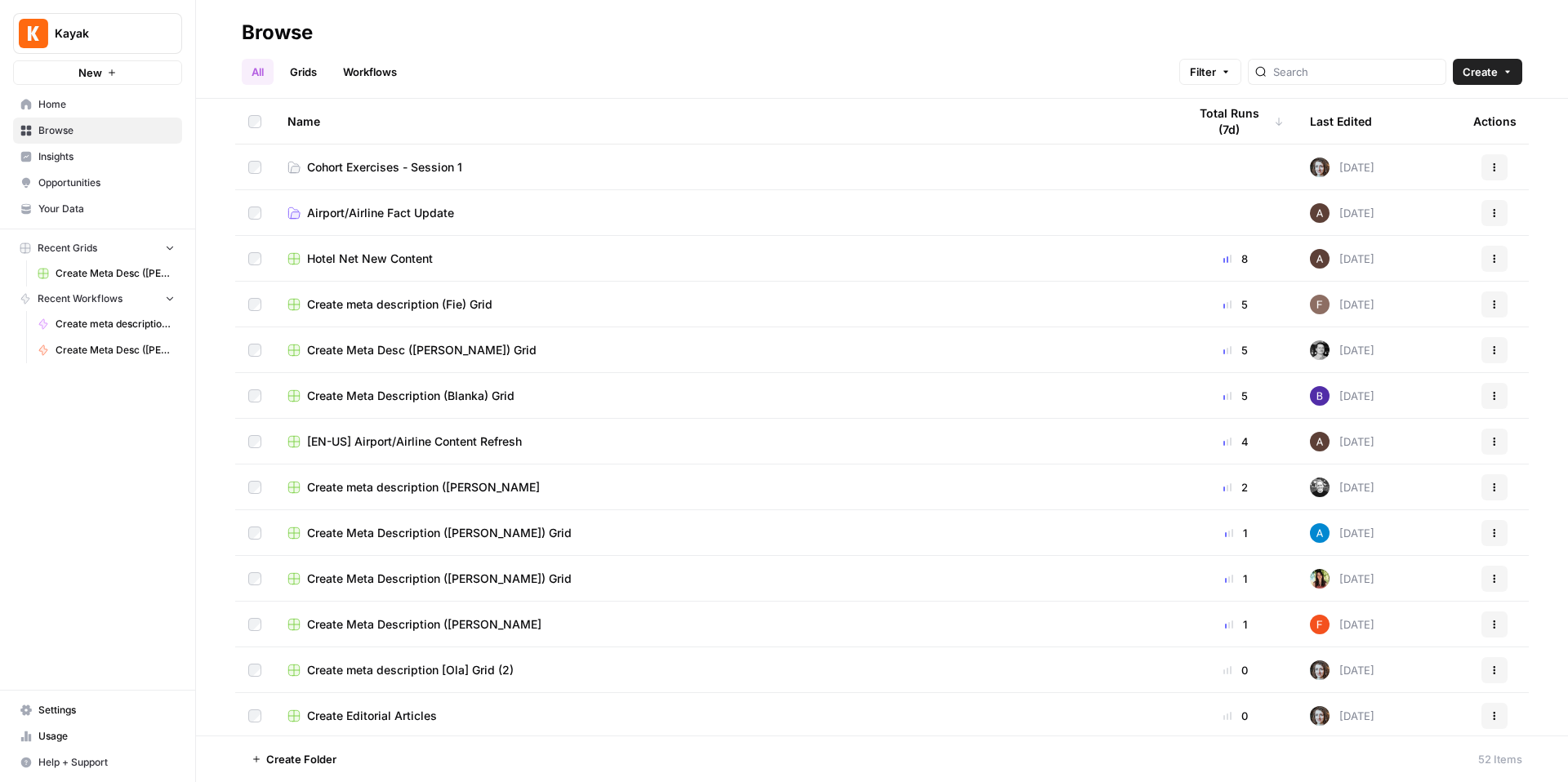
click at [111, 697] on link "Settings" at bounding box center [97, 710] width 169 height 26
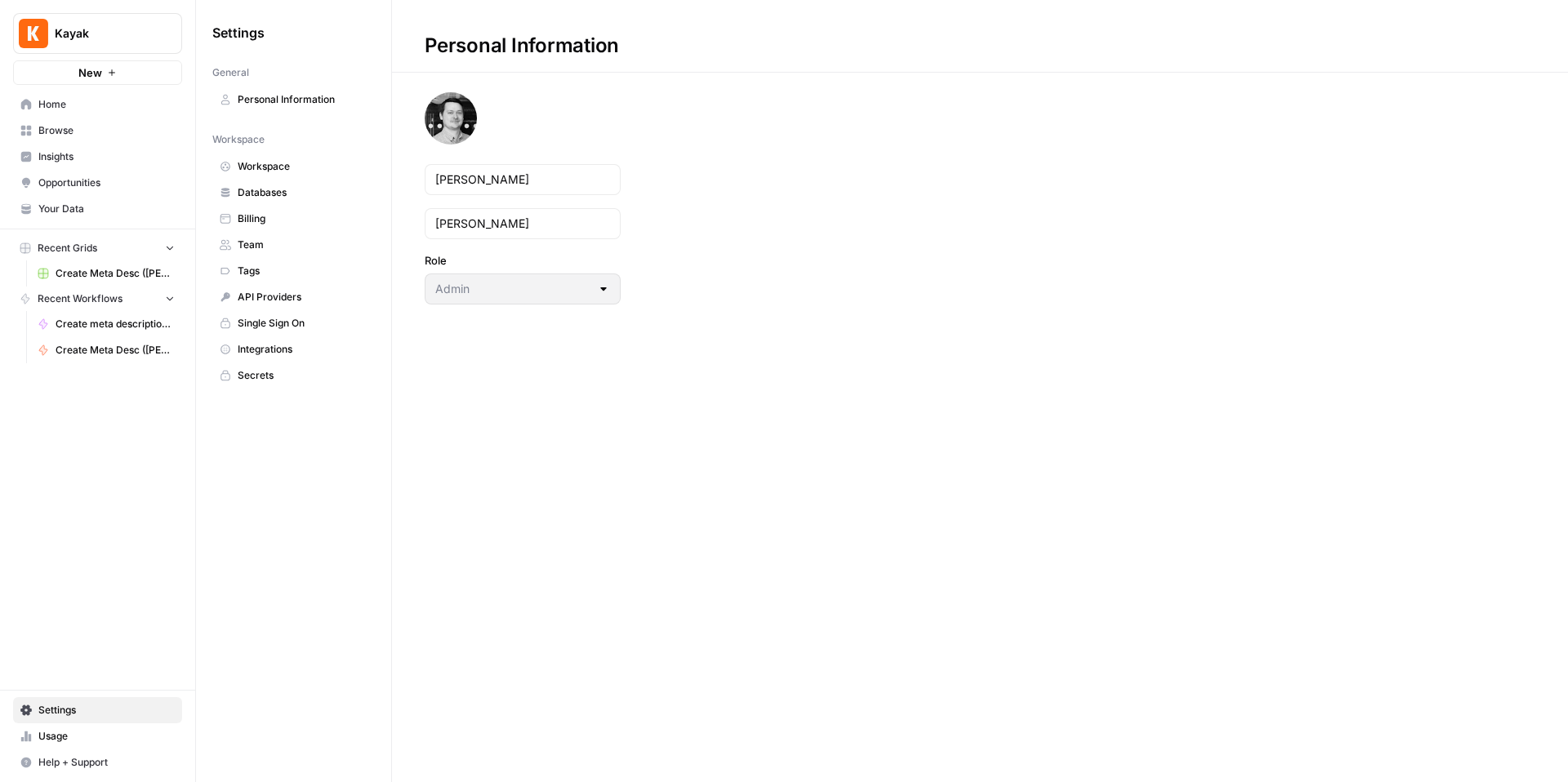
click at [287, 235] on link "Team" at bounding box center [293, 245] width 163 height 26
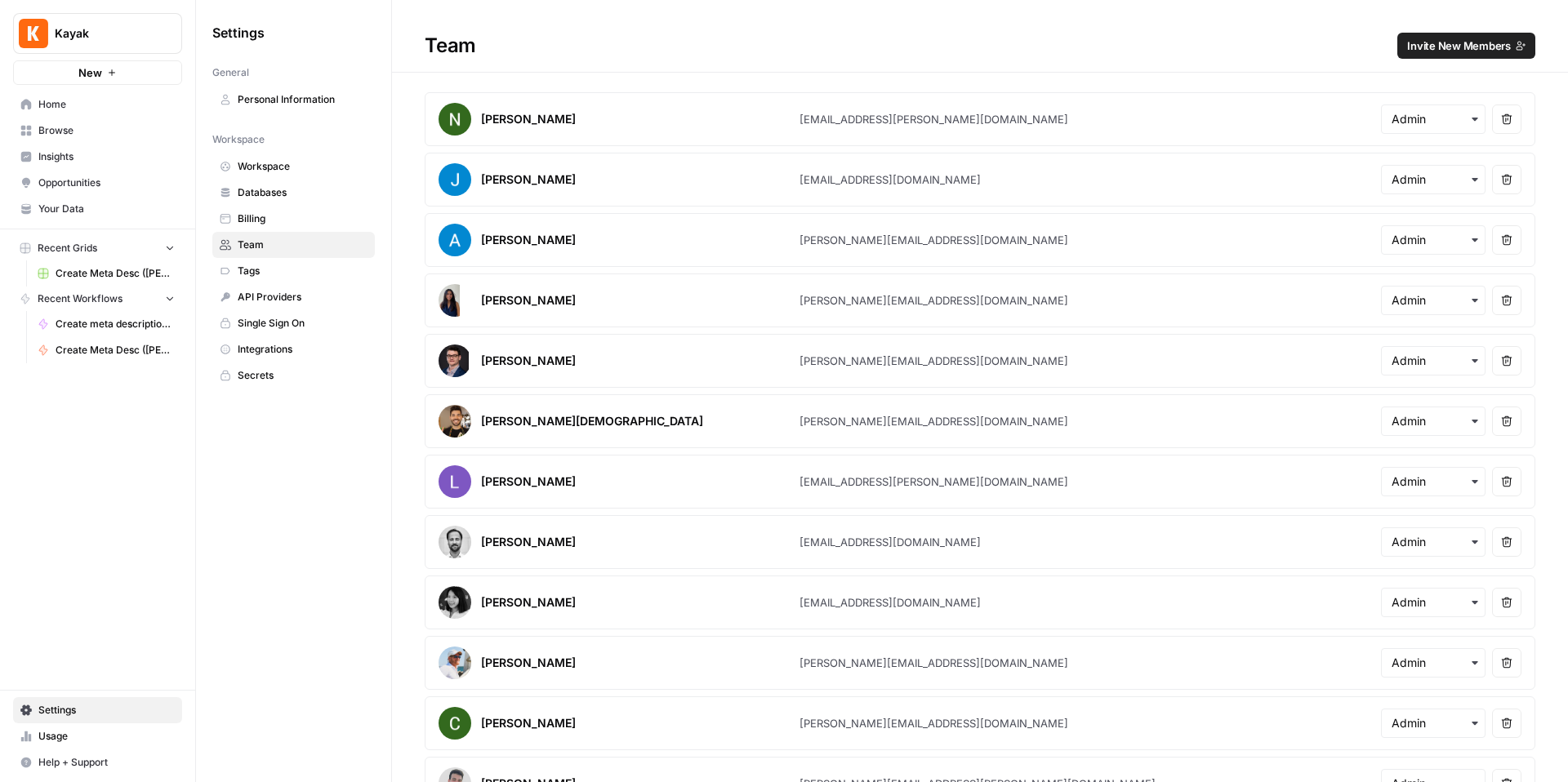
click at [1497, 51] on span "Invite New Members" at bounding box center [1459, 45] width 104 height 16
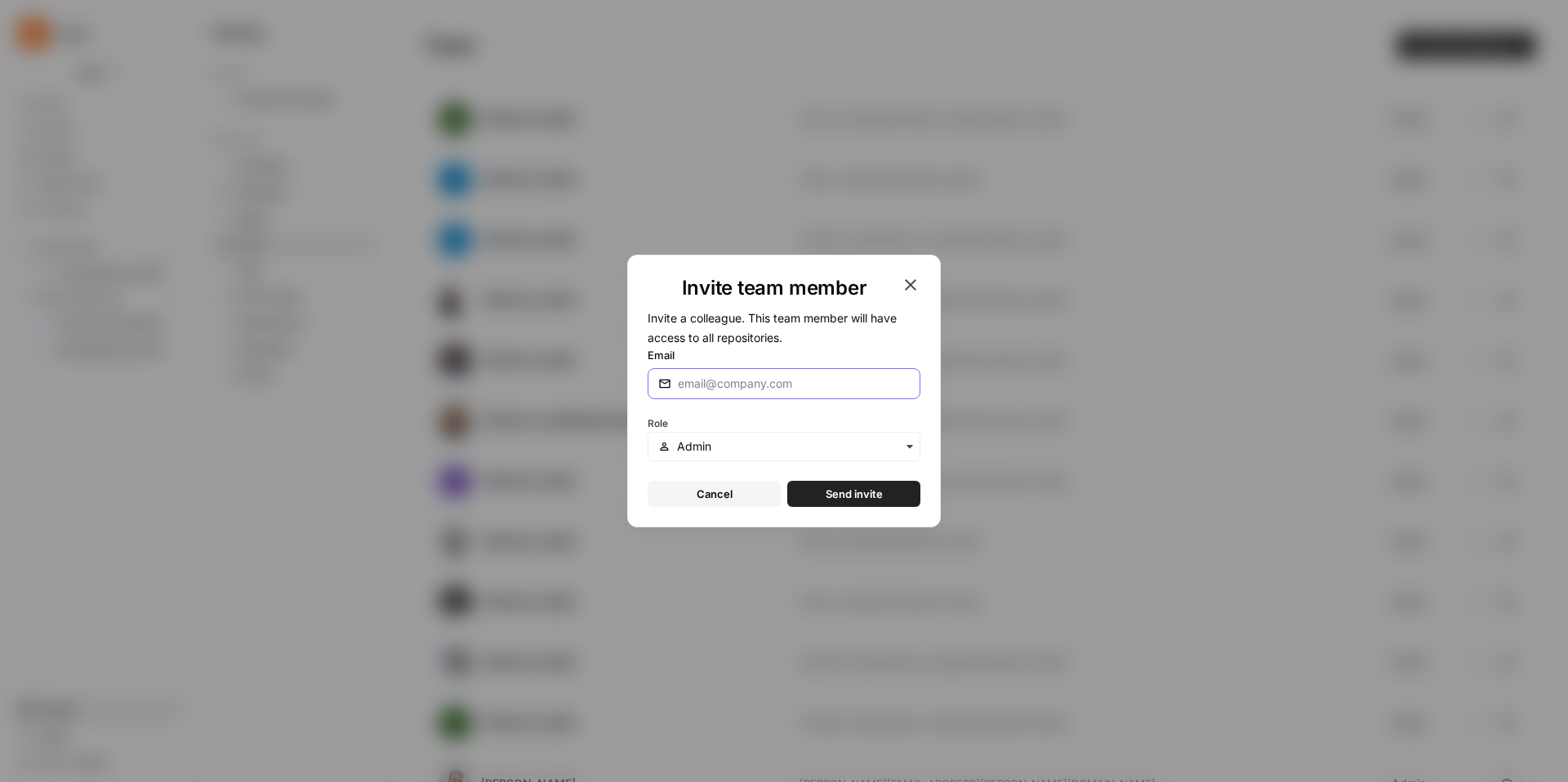
click at [714, 378] on input "Email" at bounding box center [793, 383] width 232 height 16
paste input "ovl@kayak.com"
type input "ovl@kayak.com"
click at [819, 443] on input "text" at bounding box center [793, 446] width 233 height 16
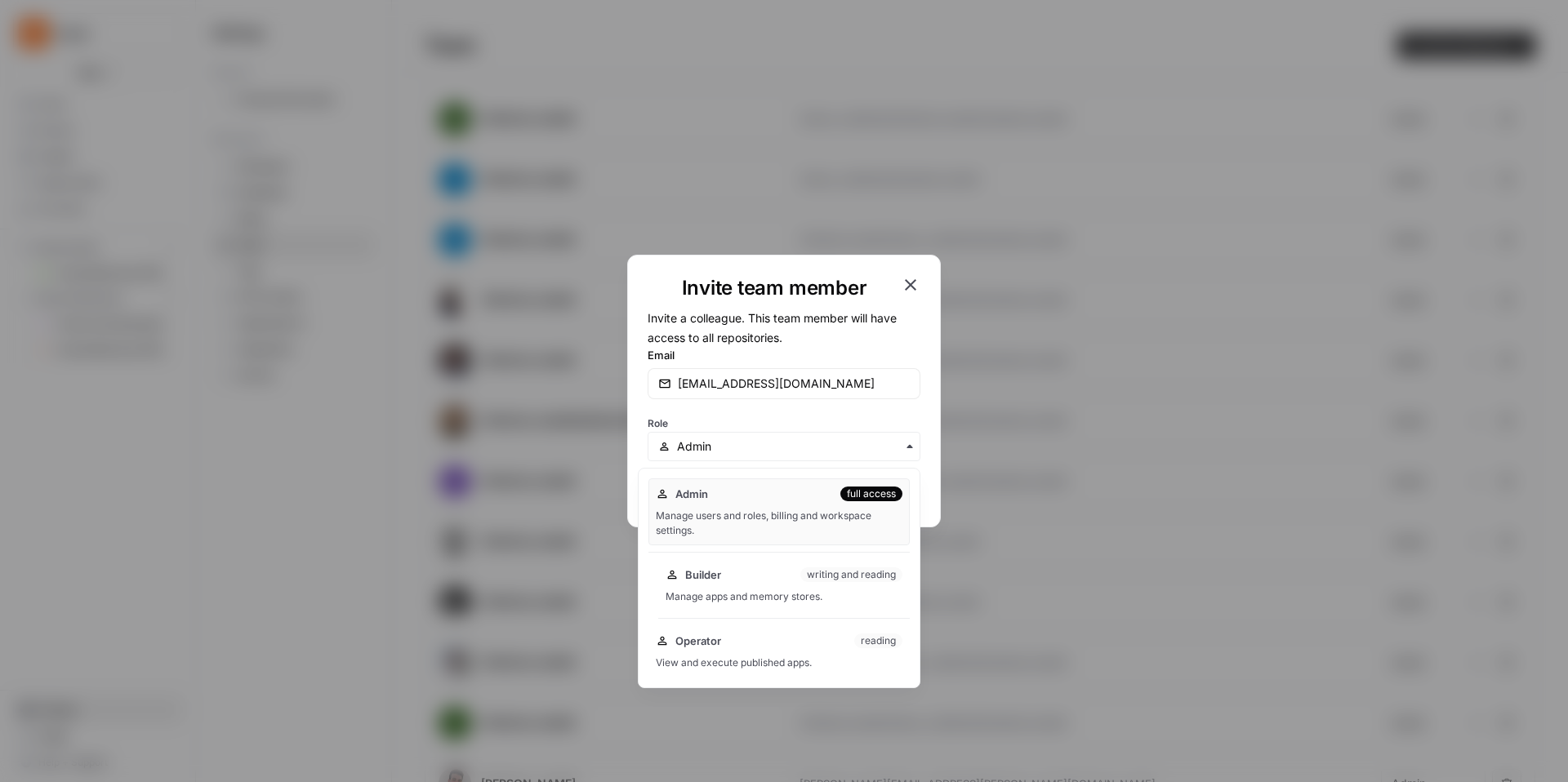
click at [742, 573] on div "Builder writing and reading" at bounding box center [784, 574] width 236 height 16
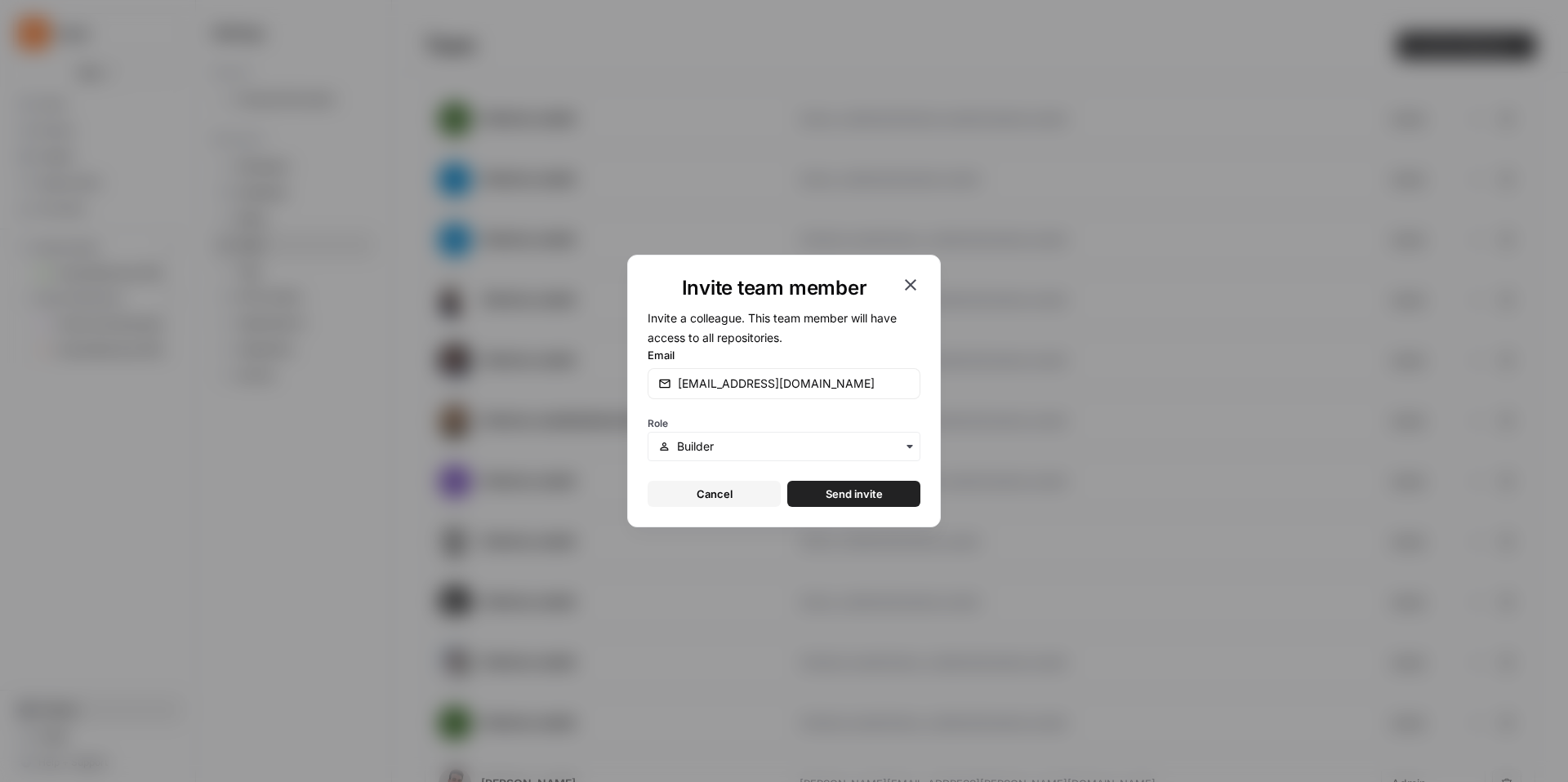
click at [840, 496] on span "Send invite" at bounding box center [854, 494] width 57 height 16
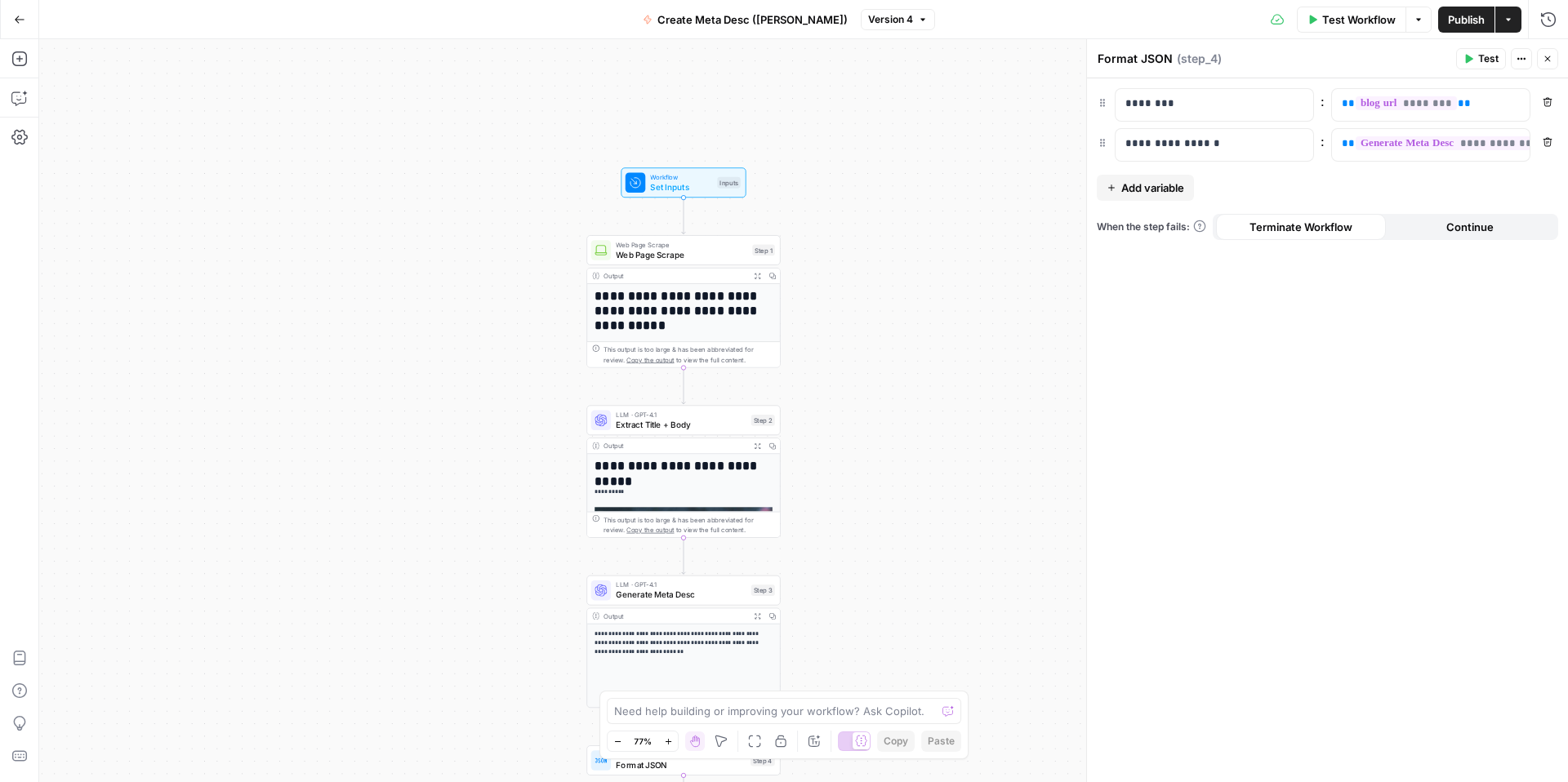
click at [870, 143] on div "**********" at bounding box center [803, 410] width 1528 height 743
click at [845, 284] on div "**********" at bounding box center [803, 410] width 1528 height 743
